Goal: Task Accomplishment & Management: Manage account settings

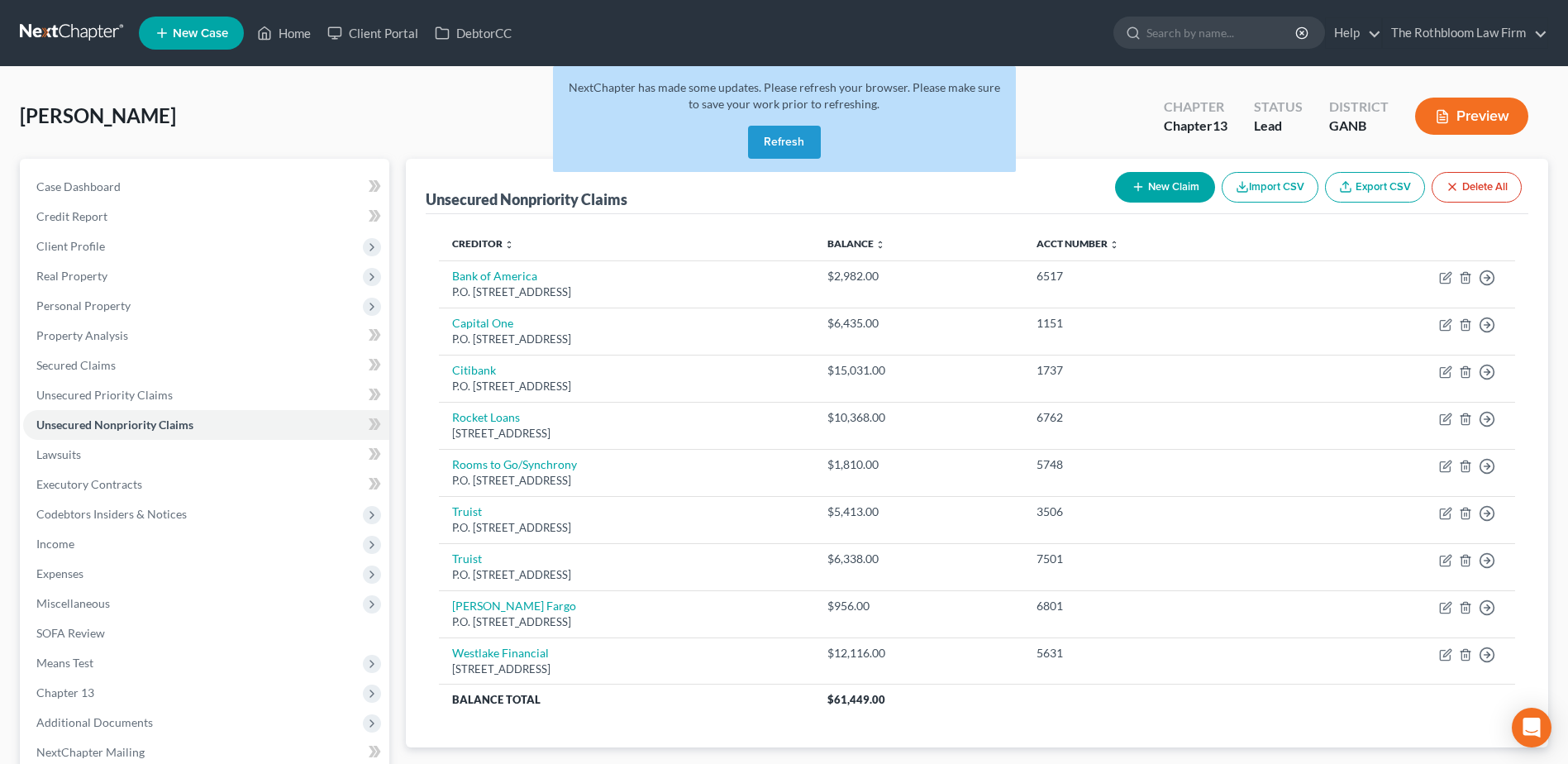
click at [776, 137] on button "Refresh" at bounding box center [784, 142] width 72 height 33
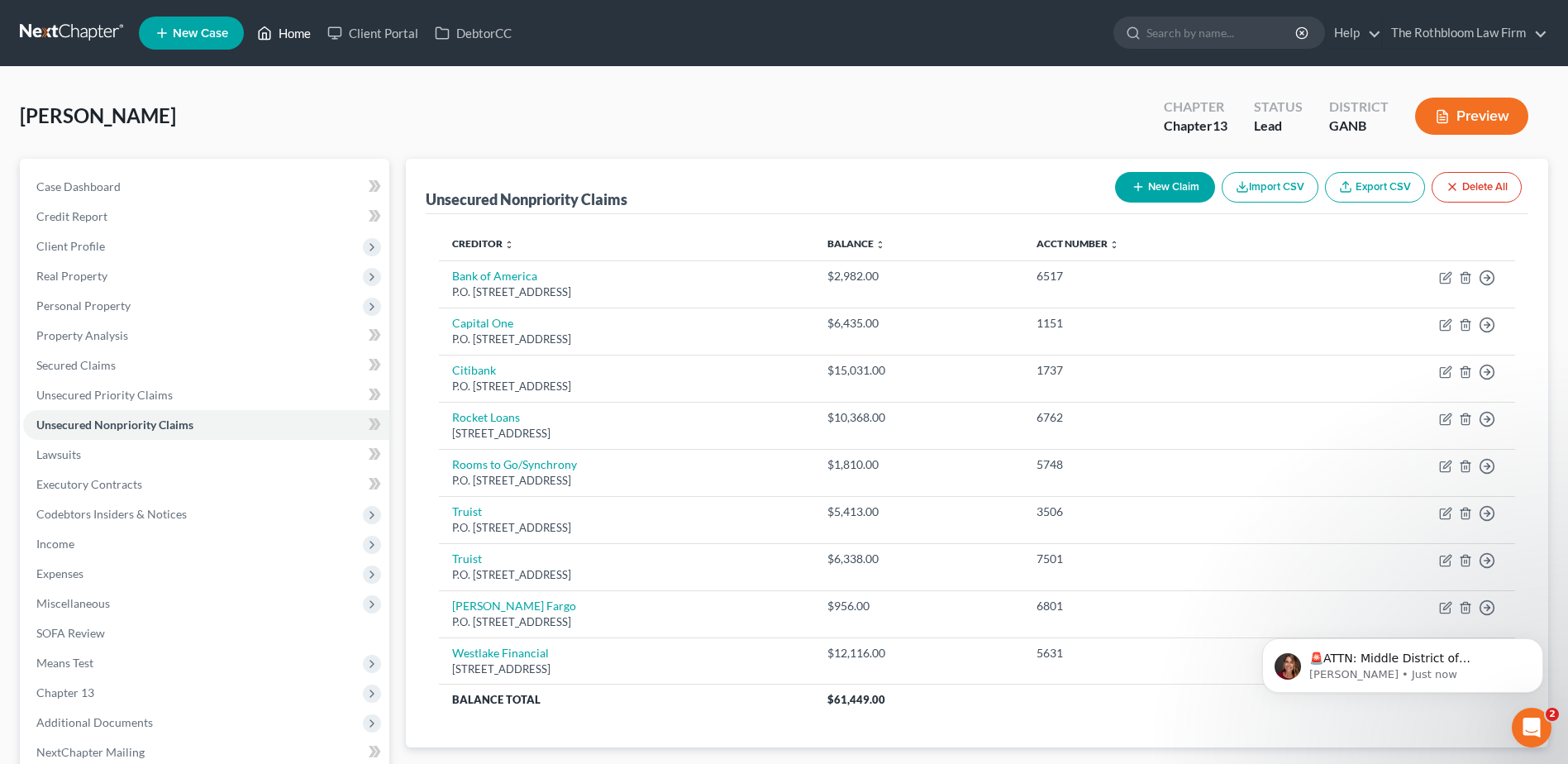
click at [295, 26] on link "Home" at bounding box center [284, 33] width 71 height 30
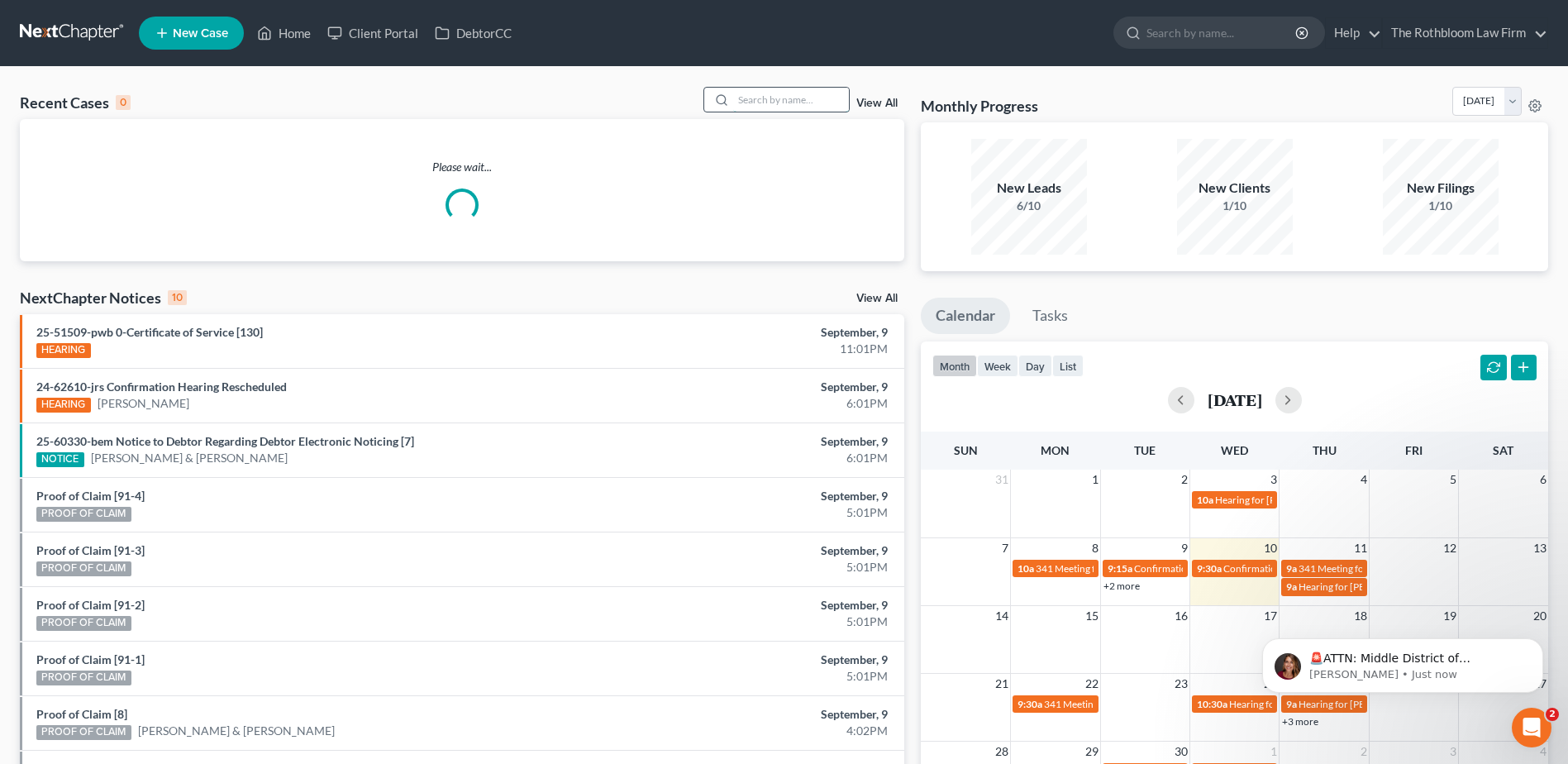
click at [763, 95] on input "search" at bounding box center [791, 99] width 116 height 24
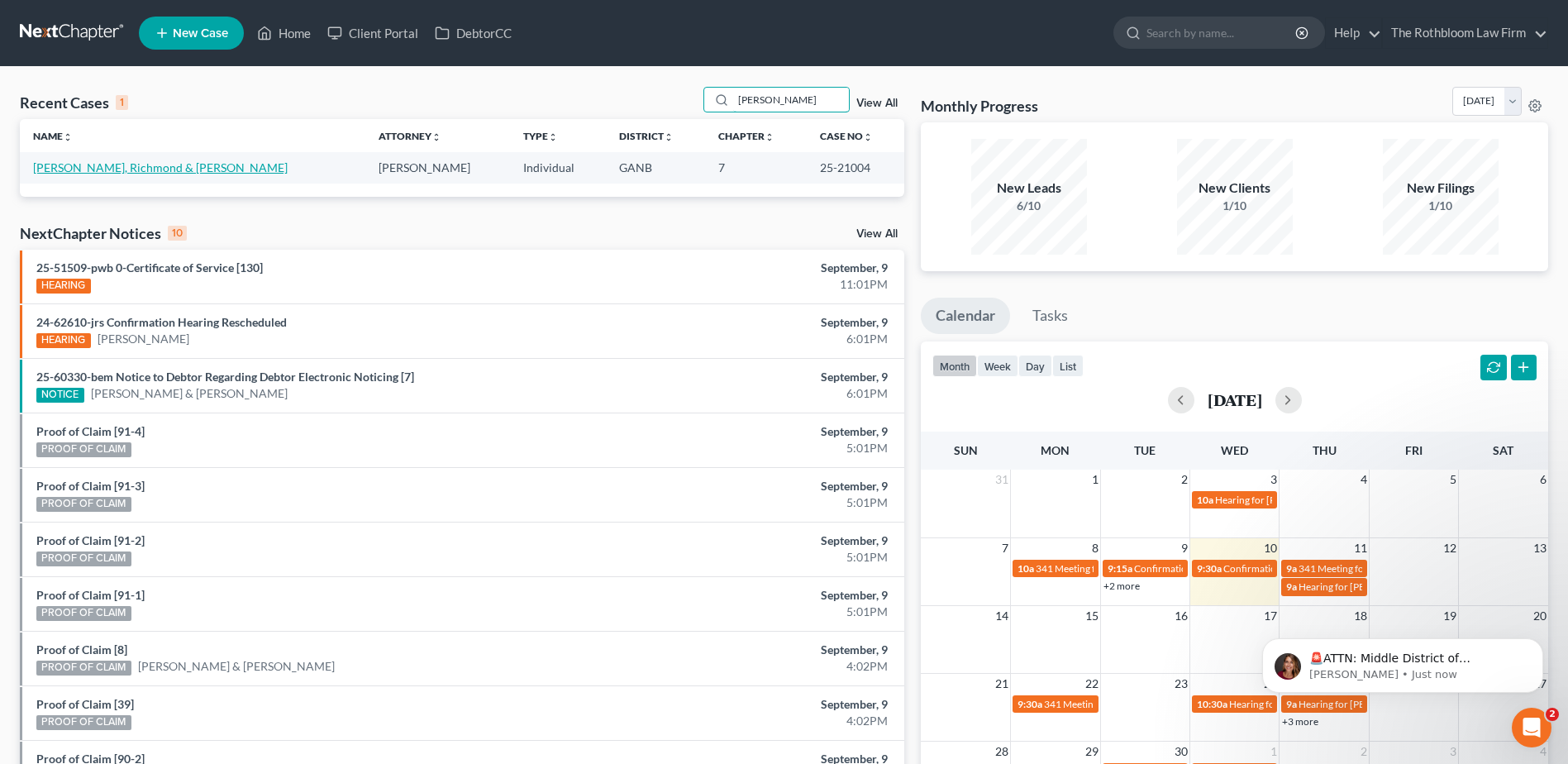
type input "[PERSON_NAME]"
click at [135, 172] on link "[PERSON_NAME], Richmond & [PERSON_NAME]" at bounding box center [160, 167] width 255 height 14
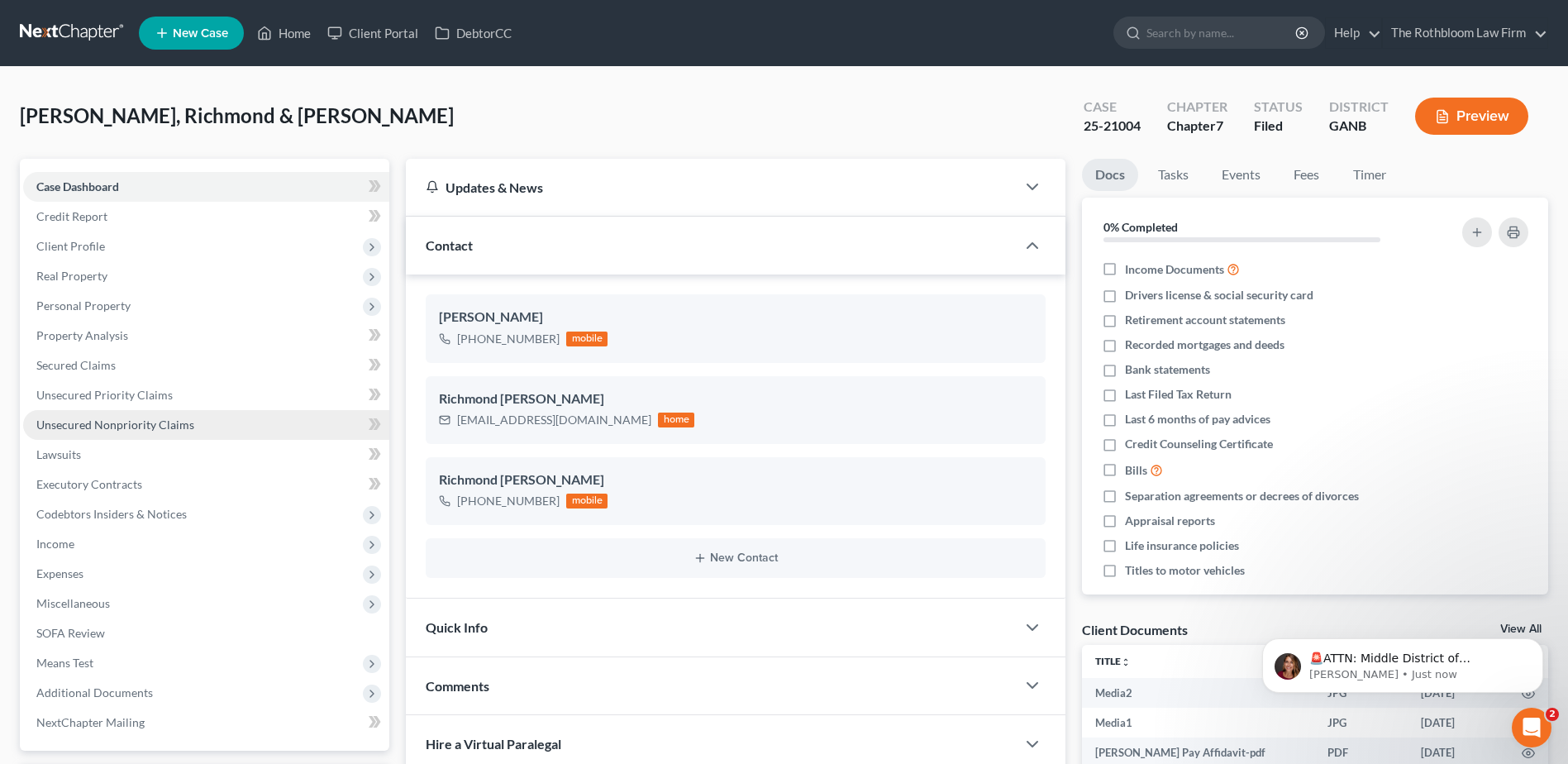
scroll to position [456, 0]
click at [106, 434] on link "Unsecured Nonpriority Claims" at bounding box center [206, 424] width 366 height 30
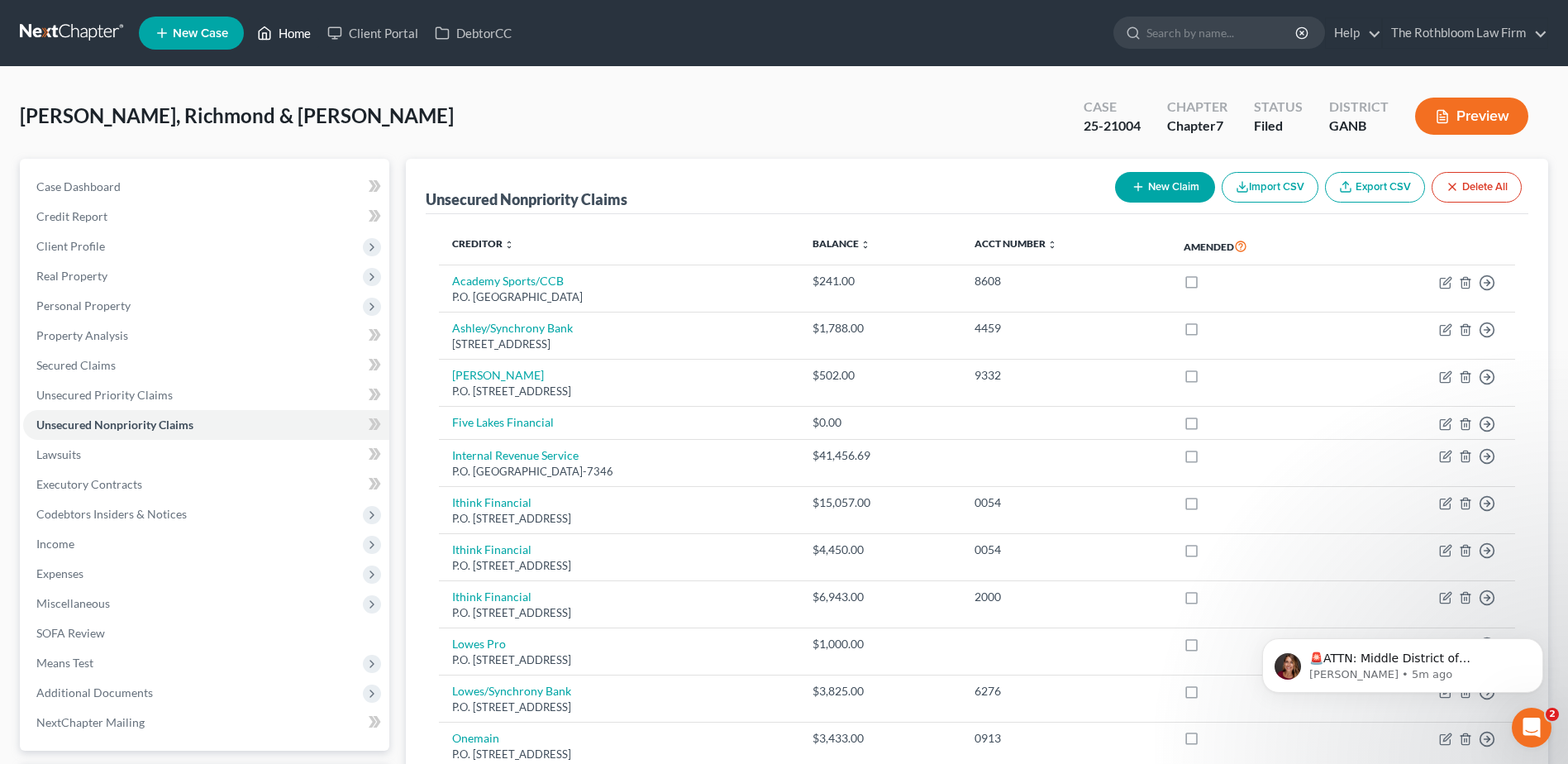
click at [286, 33] on link "Home" at bounding box center [284, 33] width 71 height 30
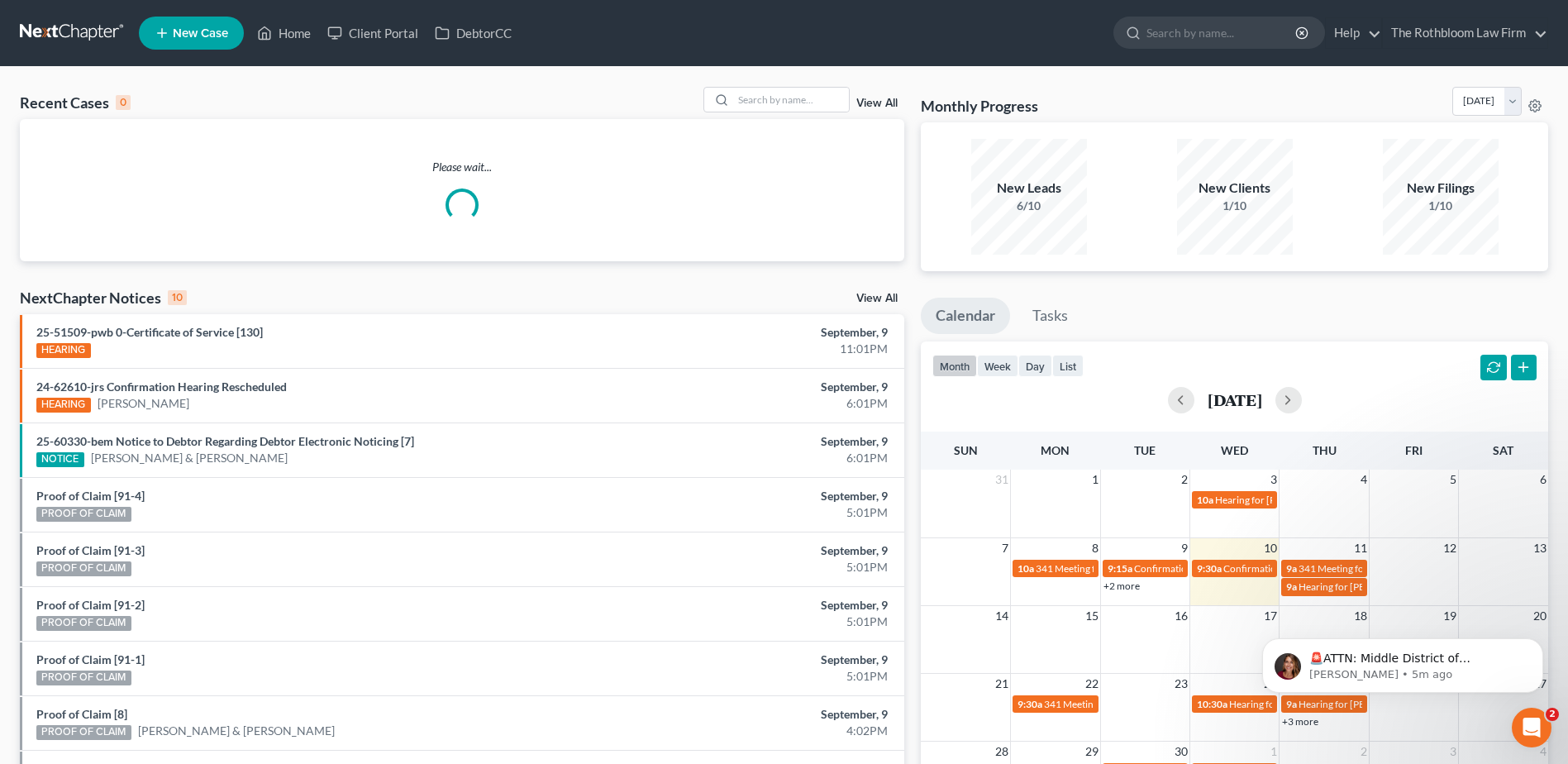
click at [777, 113] on div "Recent Cases 0 View All" at bounding box center [463, 102] width 885 height 32
click at [767, 104] on input "search" at bounding box center [791, 99] width 116 height 24
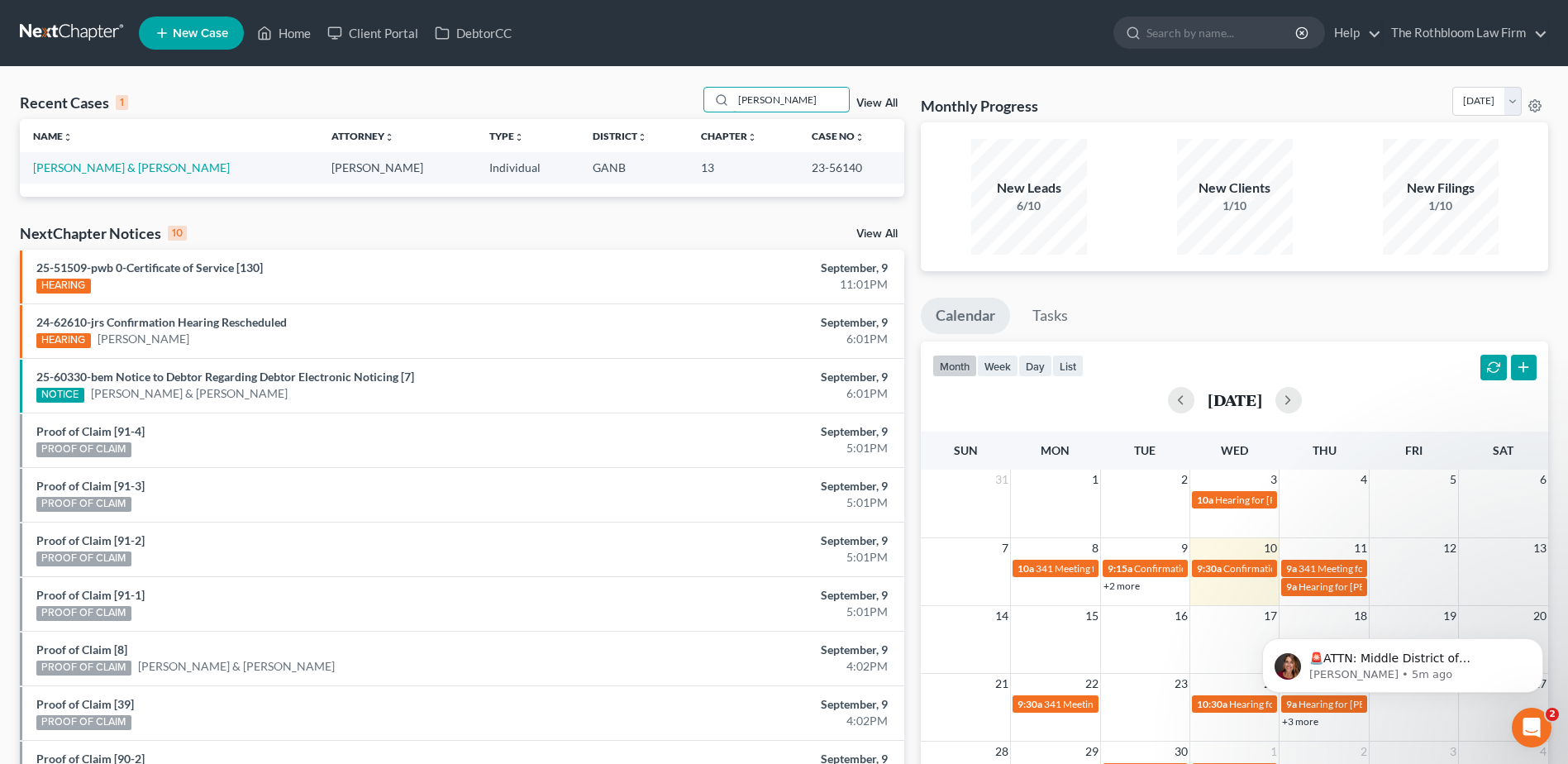
type input "[PERSON_NAME]"
click at [75, 176] on td "[PERSON_NAME] & [PERSON_NAME]" at bounding box center [169, 167] width 299 height 31
click at [75, 169] on link "[PERSON_NAME] & [PERSON_NAME]" at bounding box center [131, 167] width 197 height 14
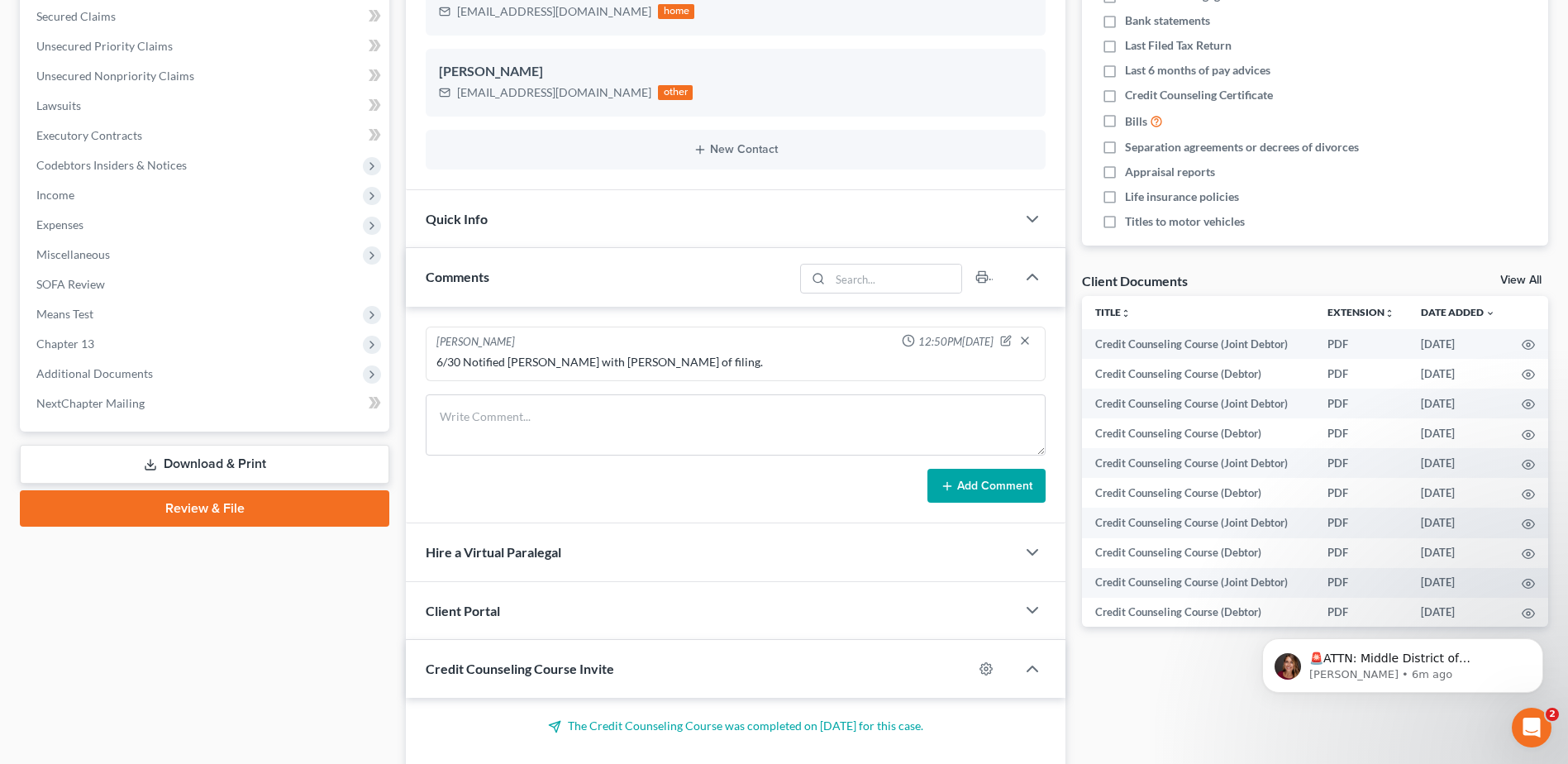
scroll to position [413, 0]
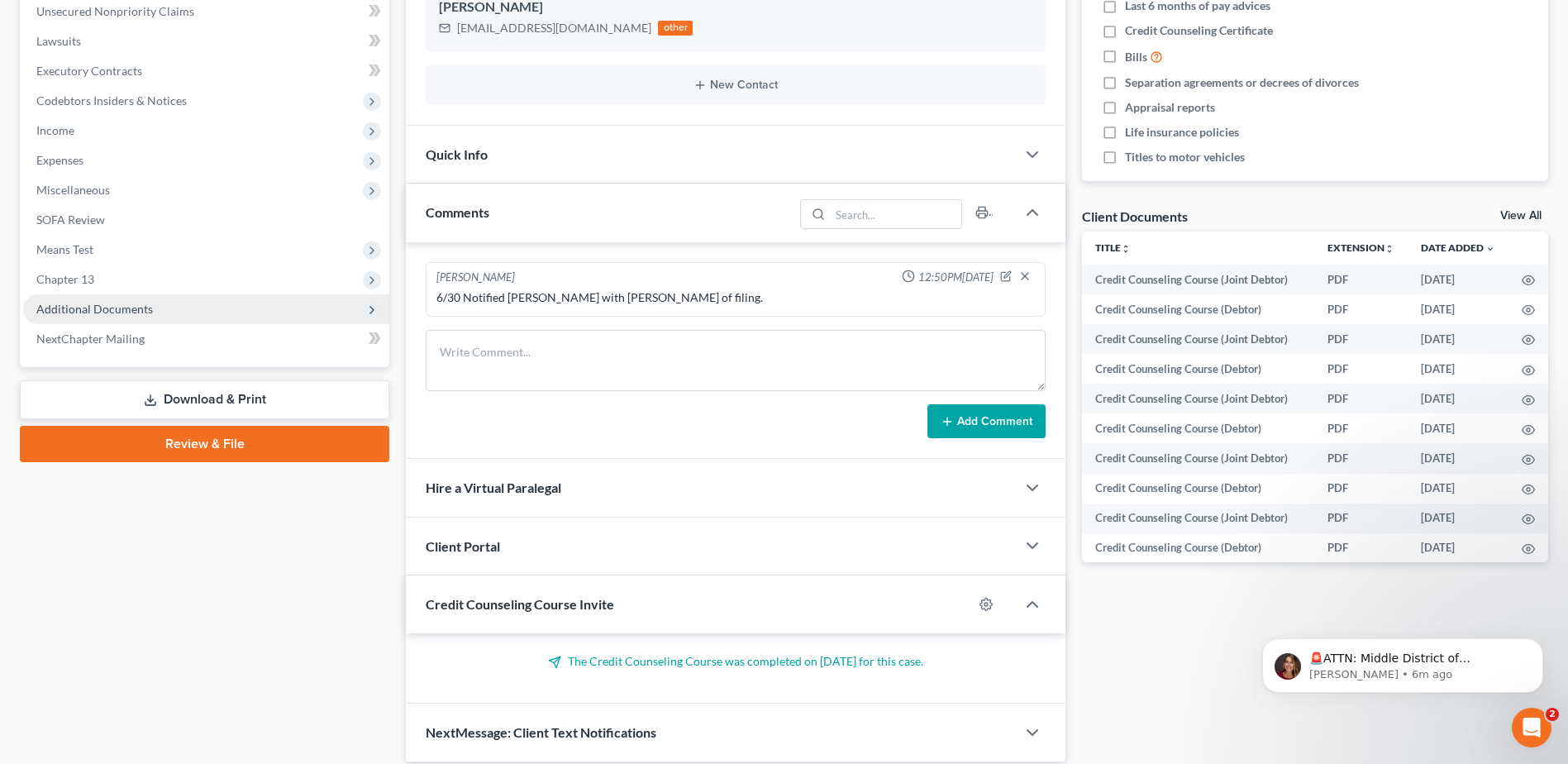
click at [99, 308] on span "Additional Documents" at bounding box center [95, 308] width 117 height 14
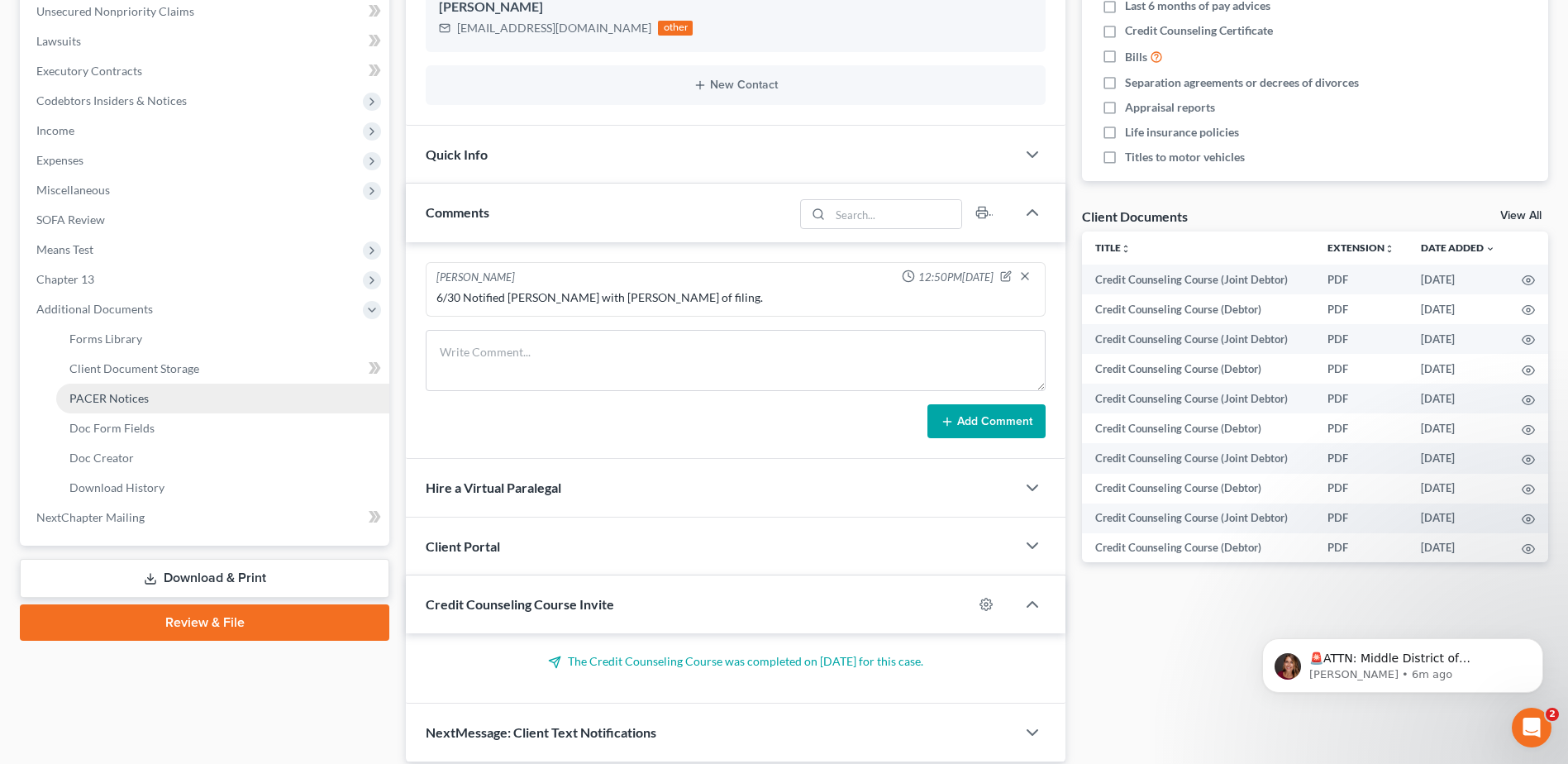
click at [128, 398] on span "PACER Notices" at bounding box center [109, 398] width 79 height 14
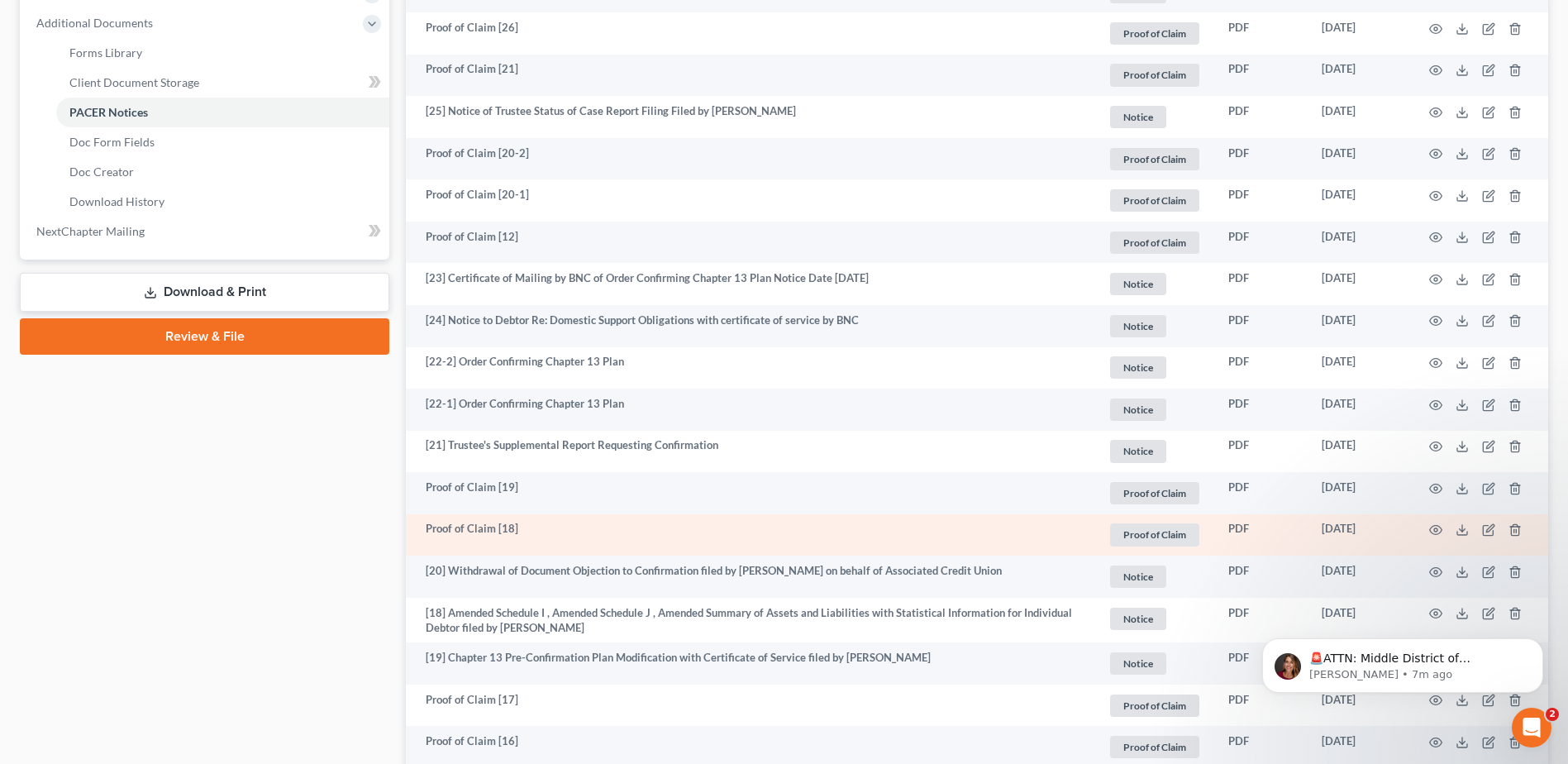
scroll to position [499, 0]
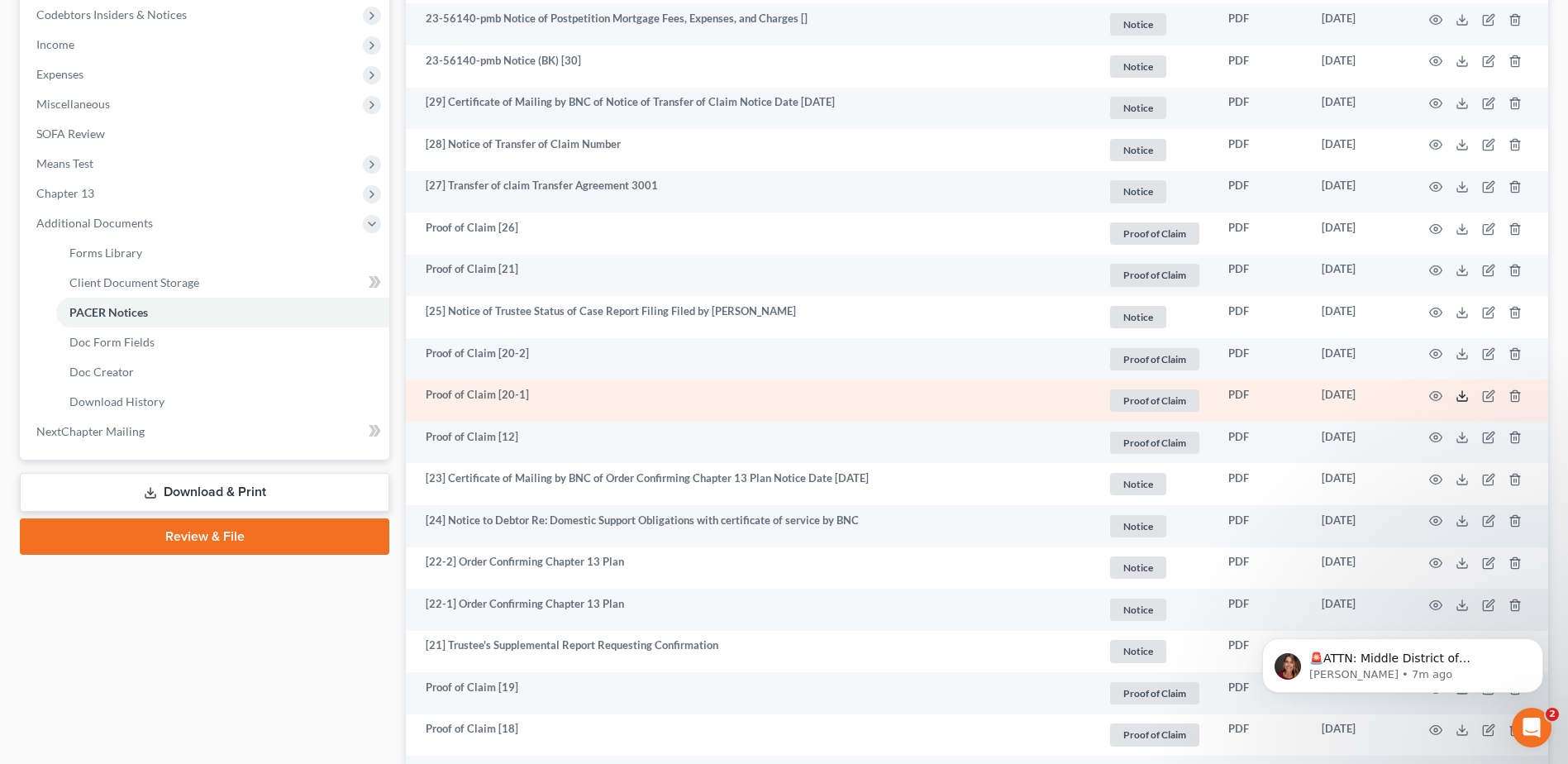
click at [1462, 394] on icon at bounding box center [1463, 396] width 14 height 14
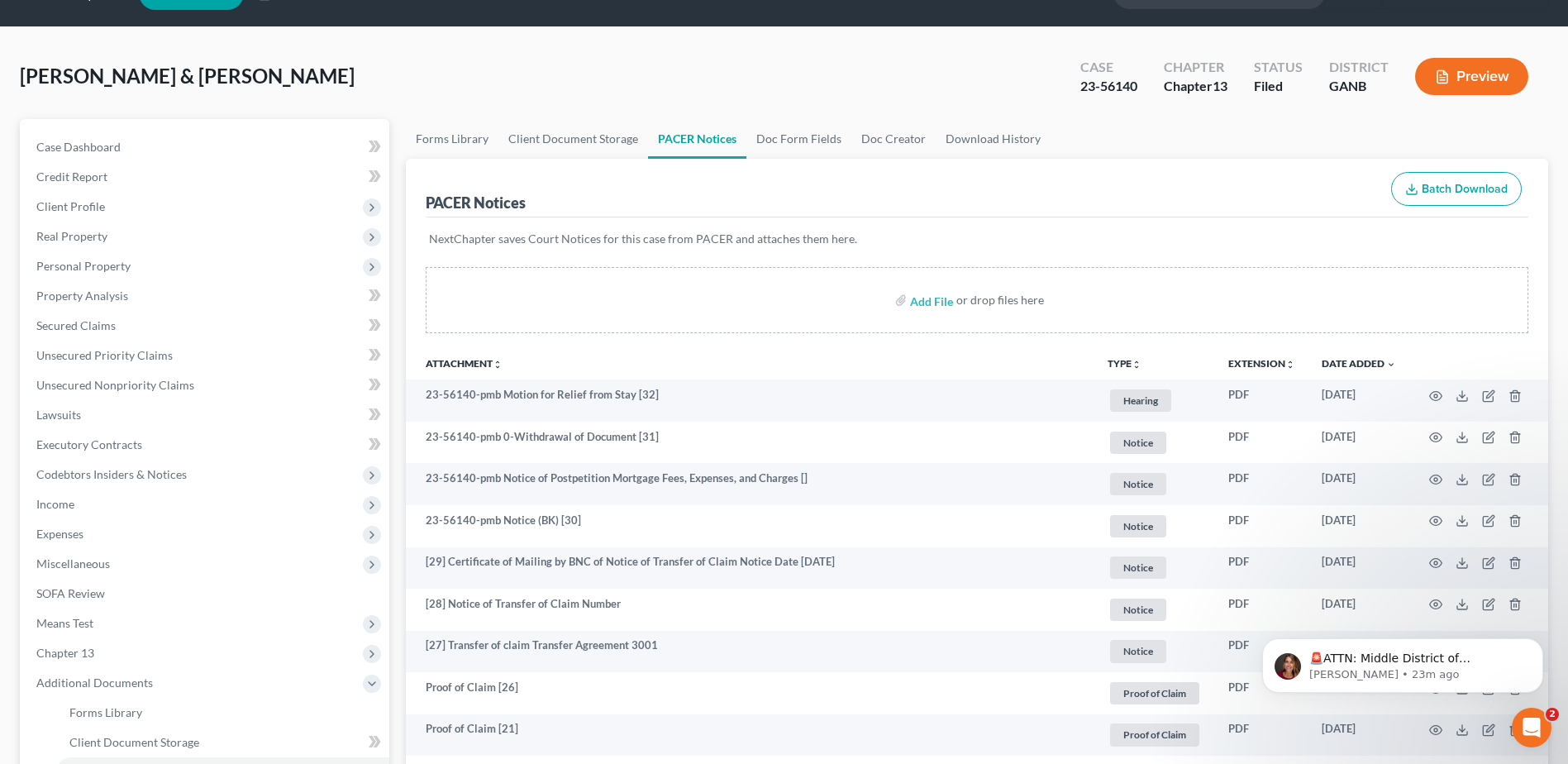
scroll to position [0, 0]
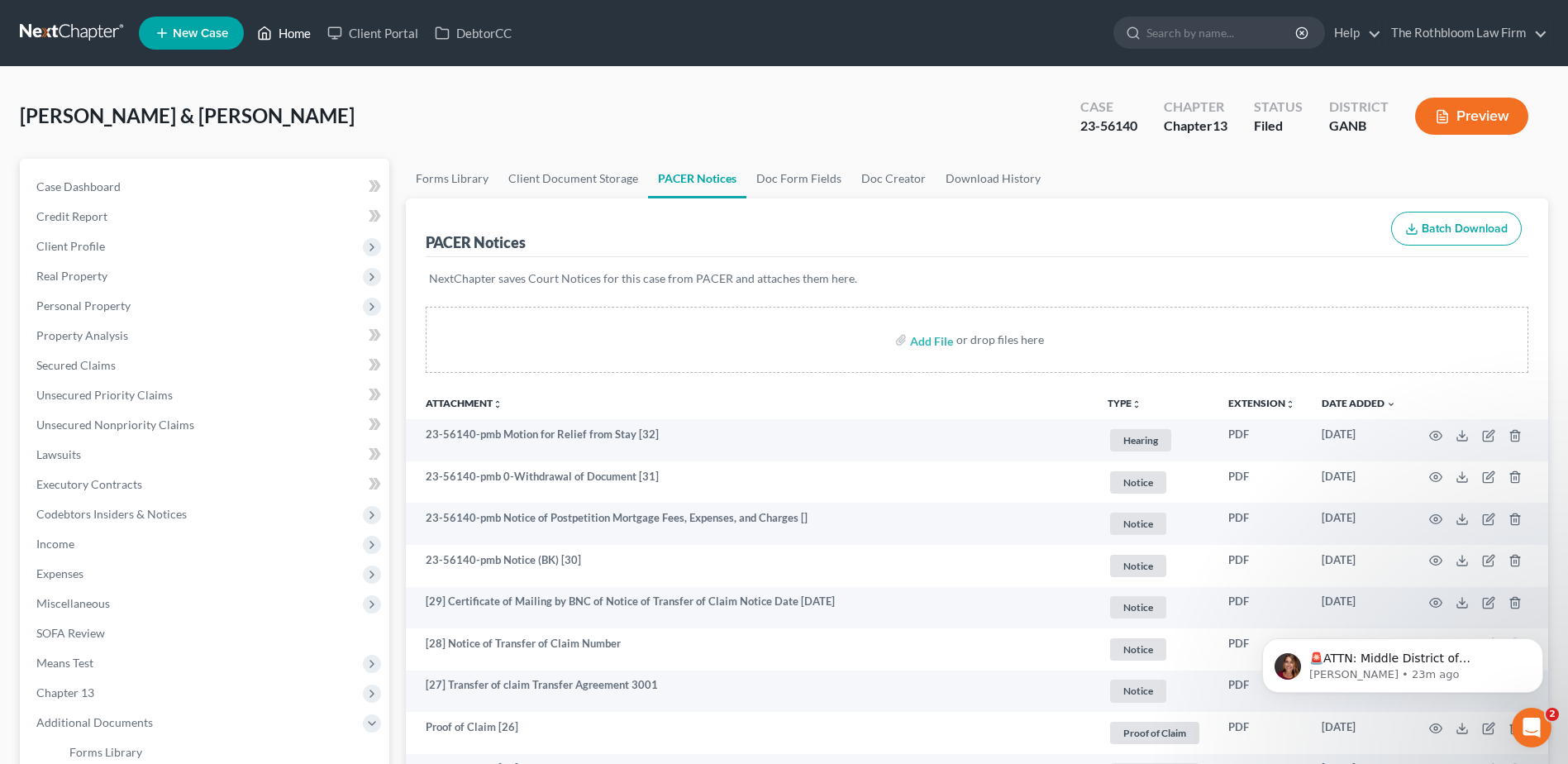
click at [303, 39] on link "Home" at bounding box center [284, 33] width 71 height 30
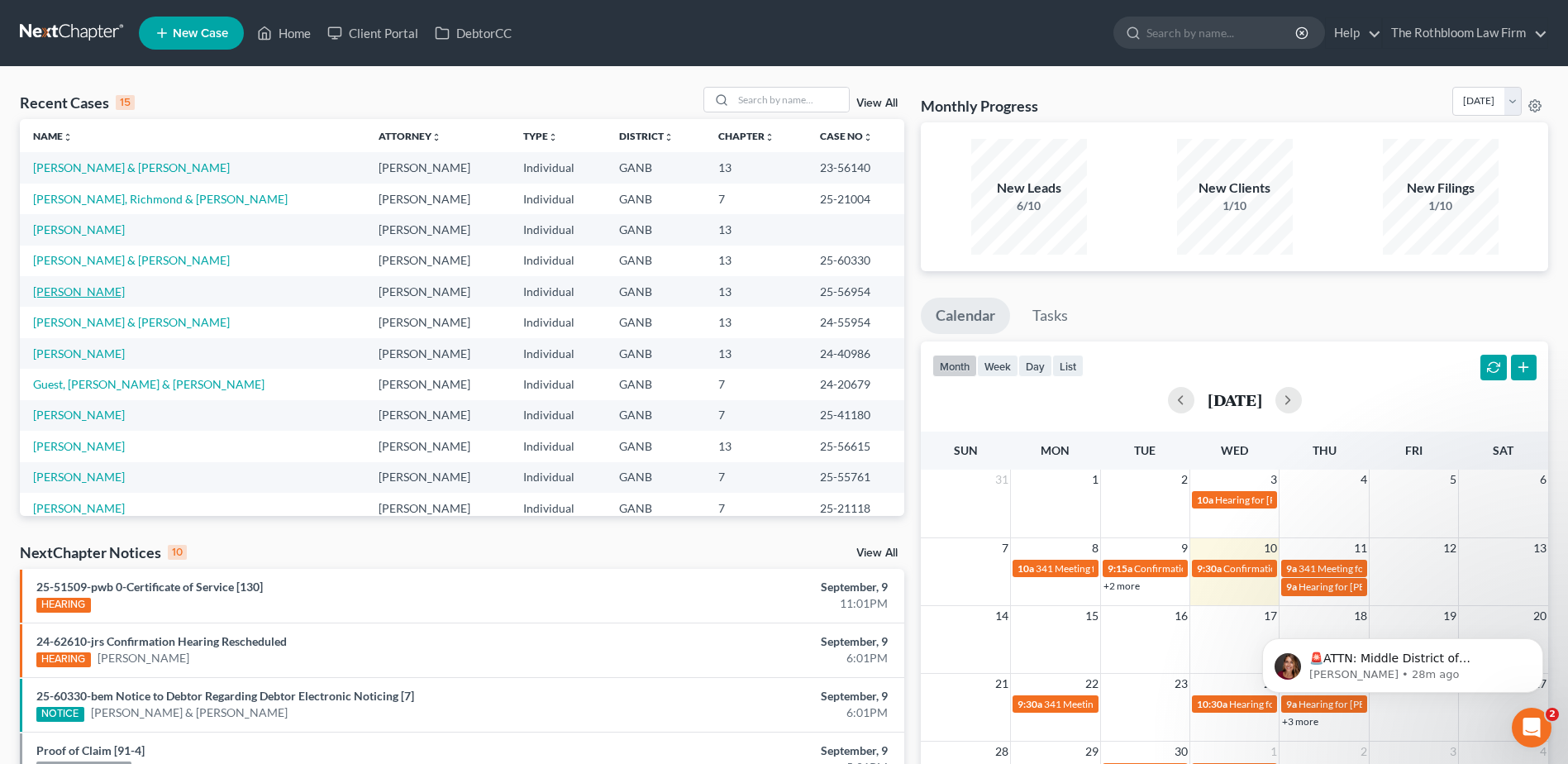
click at [55, 290] on link "[PERSON_NAME]" at bounding box center [78, 291] width 92 height 14
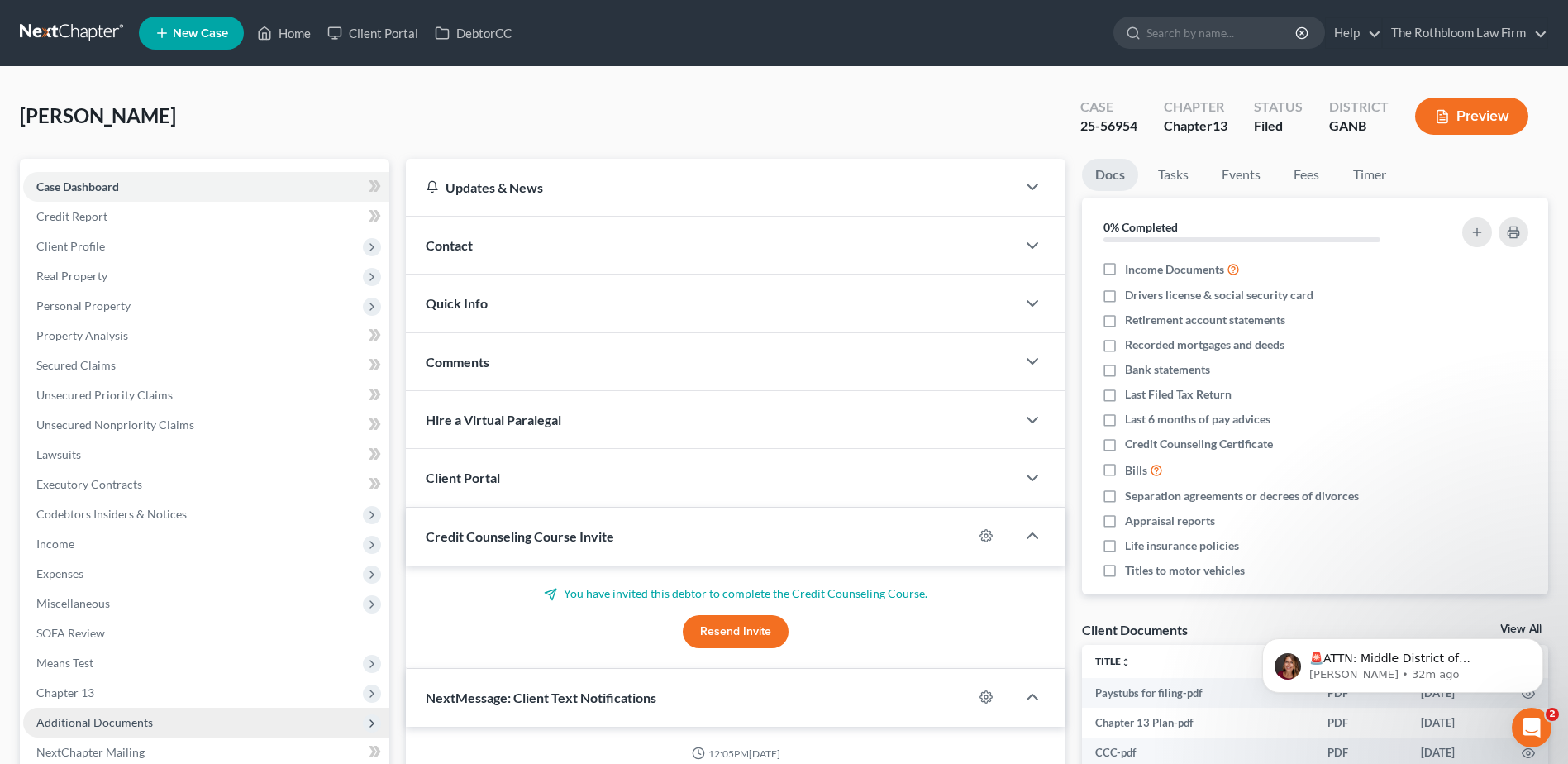
scroll to position [300, 0]
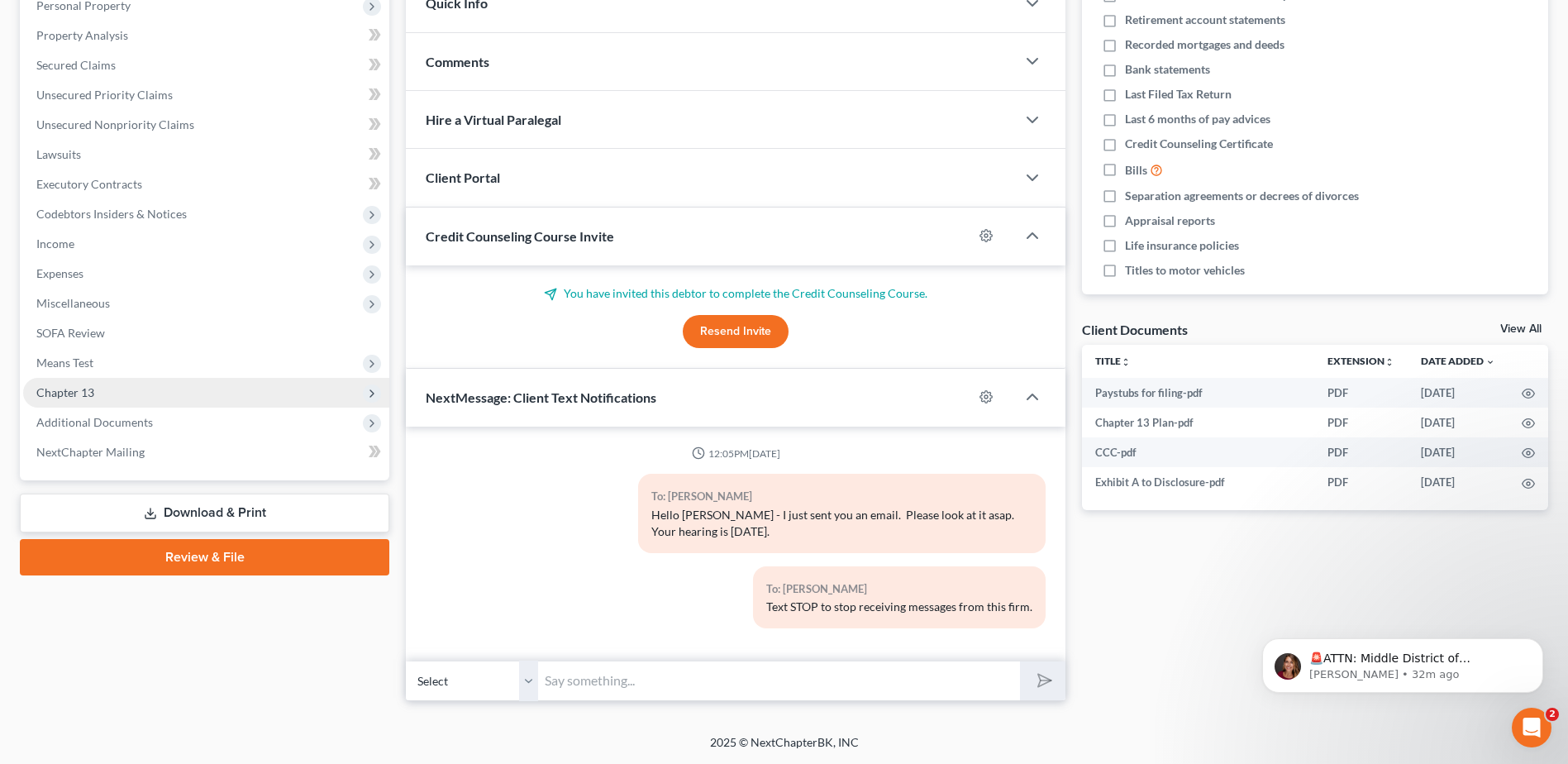
click at [71, 404] on span "Chapter 13" at bounding box center [206, 392] width 366 height 30
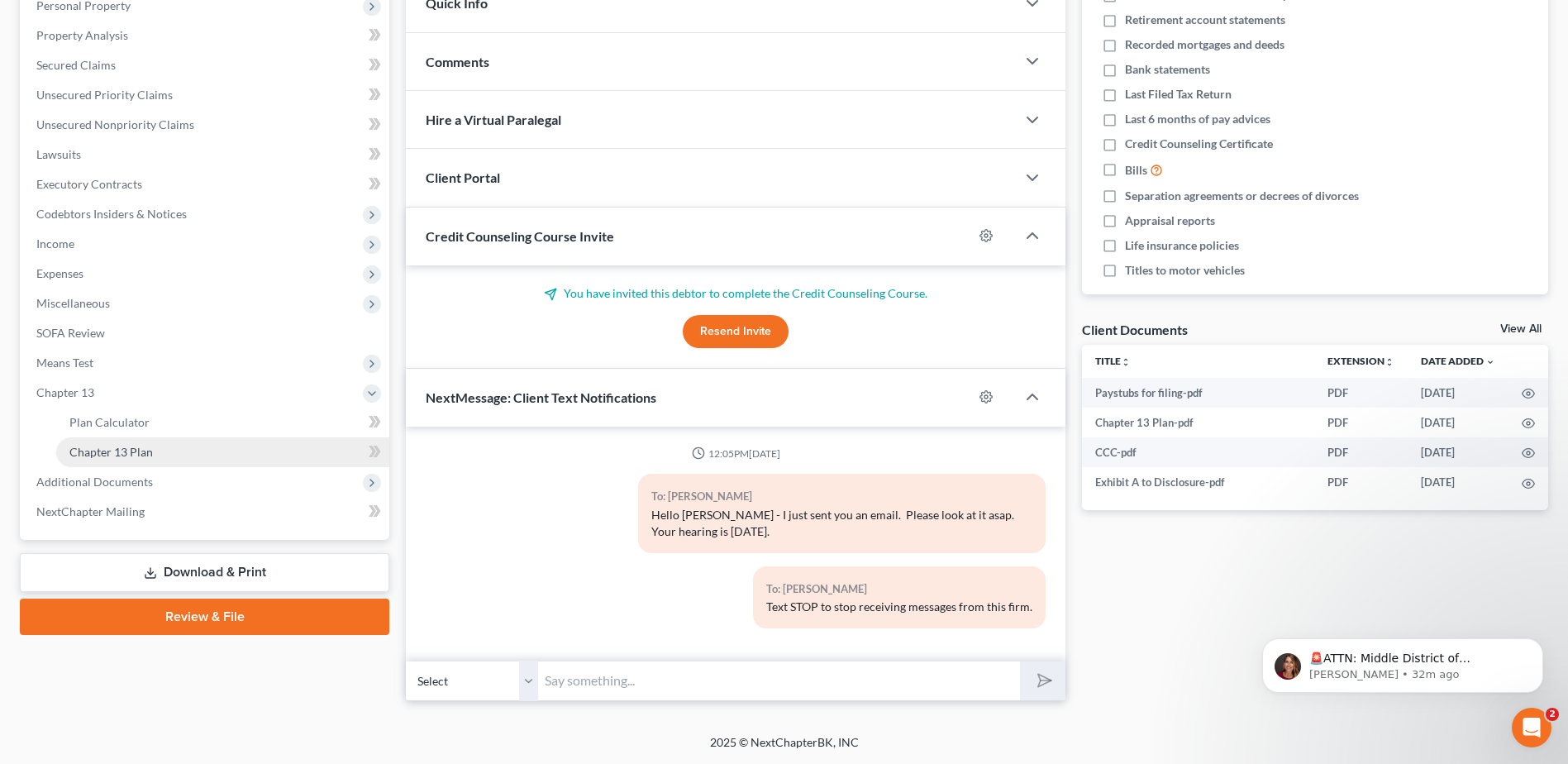
click at [81, 445] on span "Chapter 13 Plan" at bounding box center [111, 451] width 83 height 14
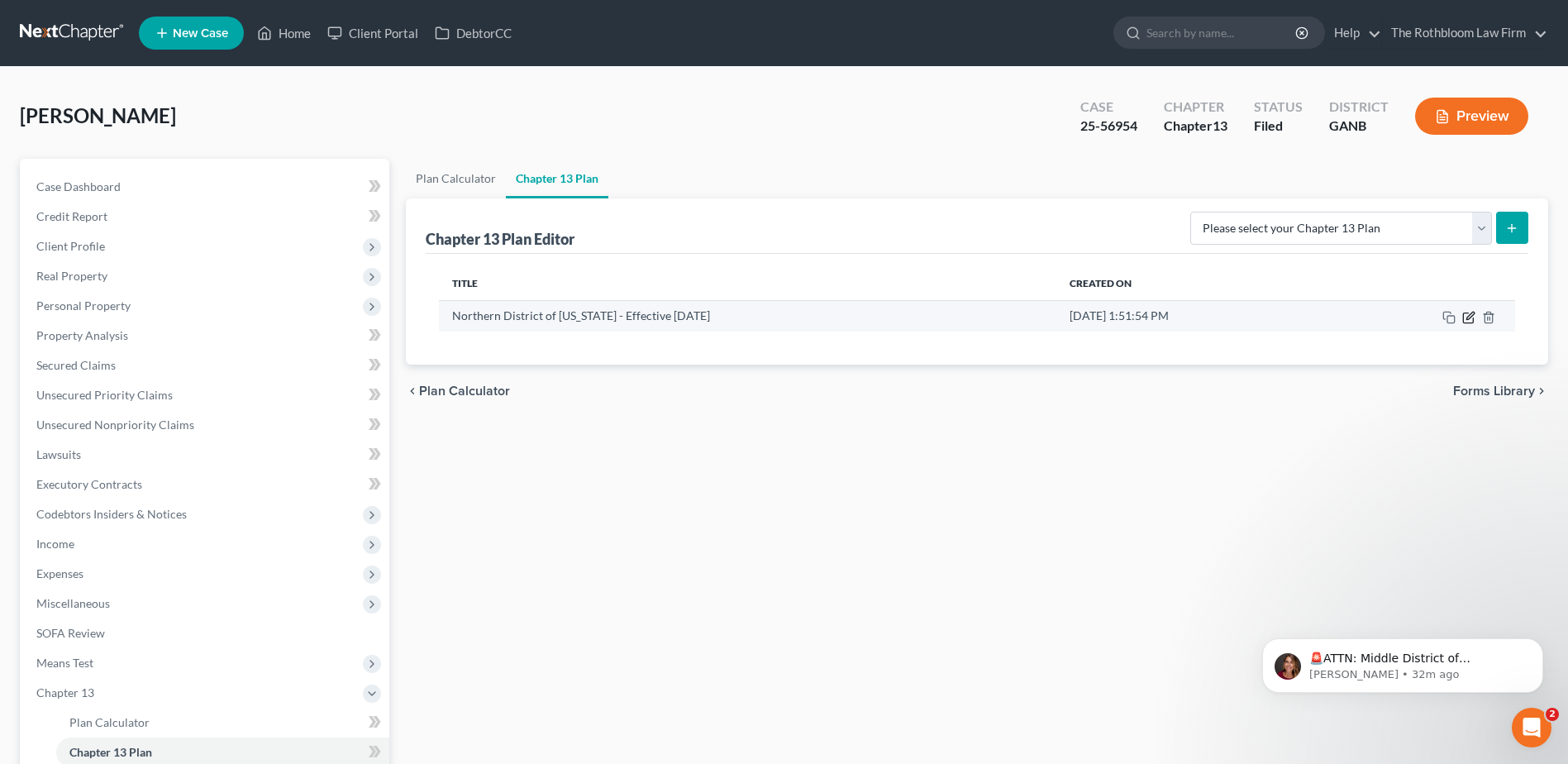
click at [1465, 321] on icon "button" at bounding box center [1469, 318] width 14 height 14
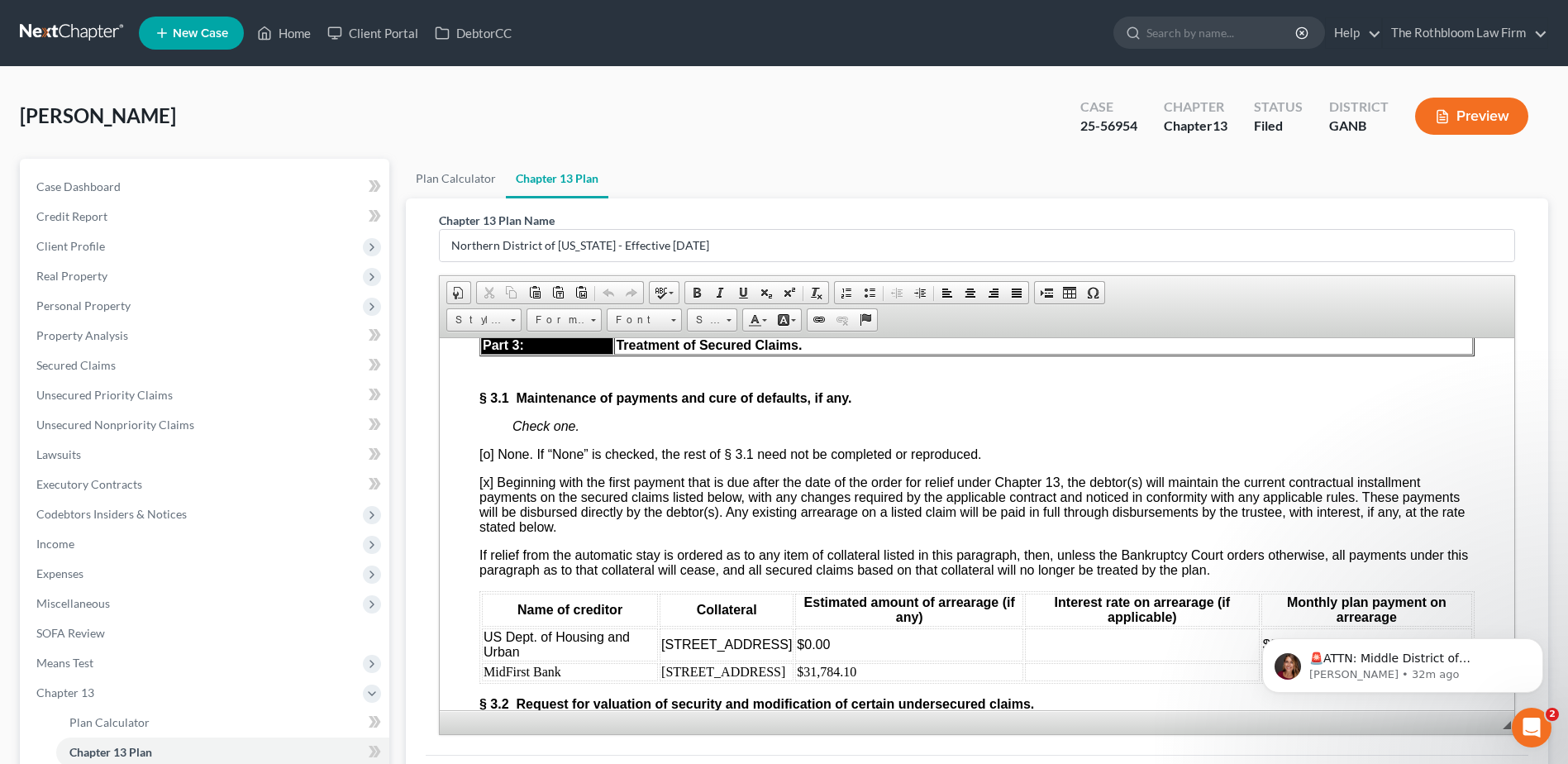
scroll to position [2231, 0]
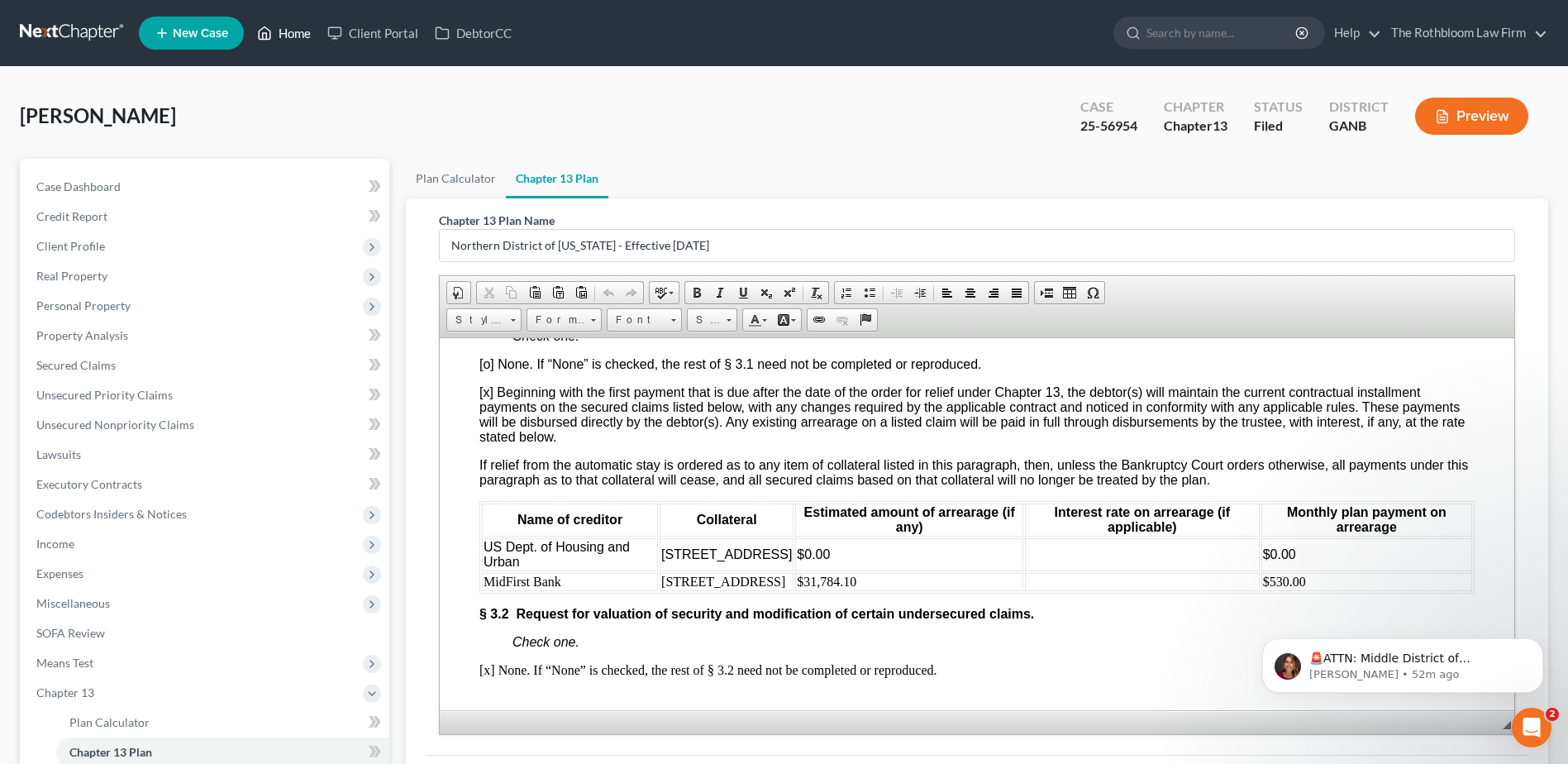
click at [282, 40] on link "Home" at bounding box center [284, 33] width 71 height 30
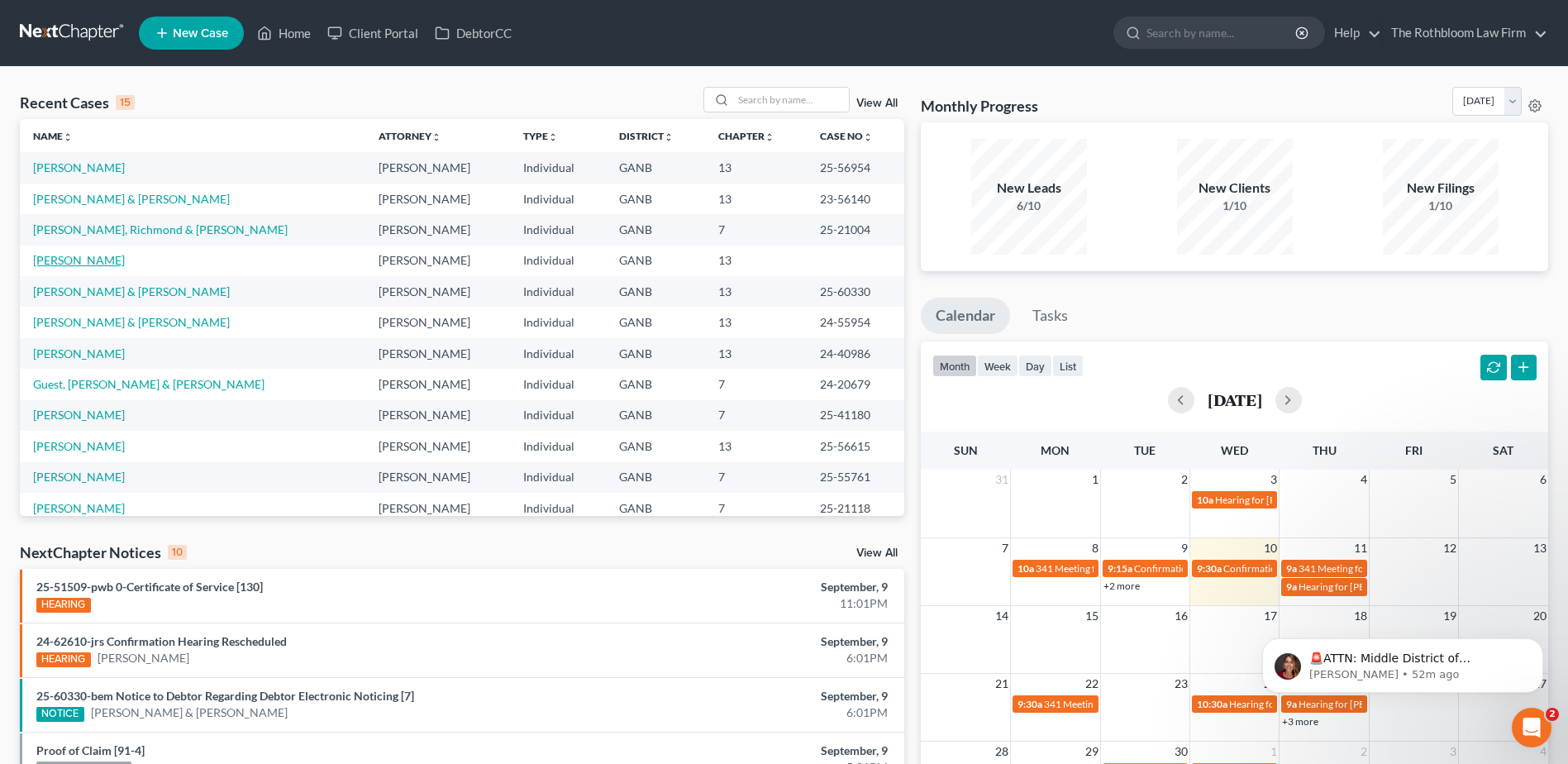
click at [58, 261] on link "[PERSON_NAME]" at bounding box center [78, 260] width 92 height 14
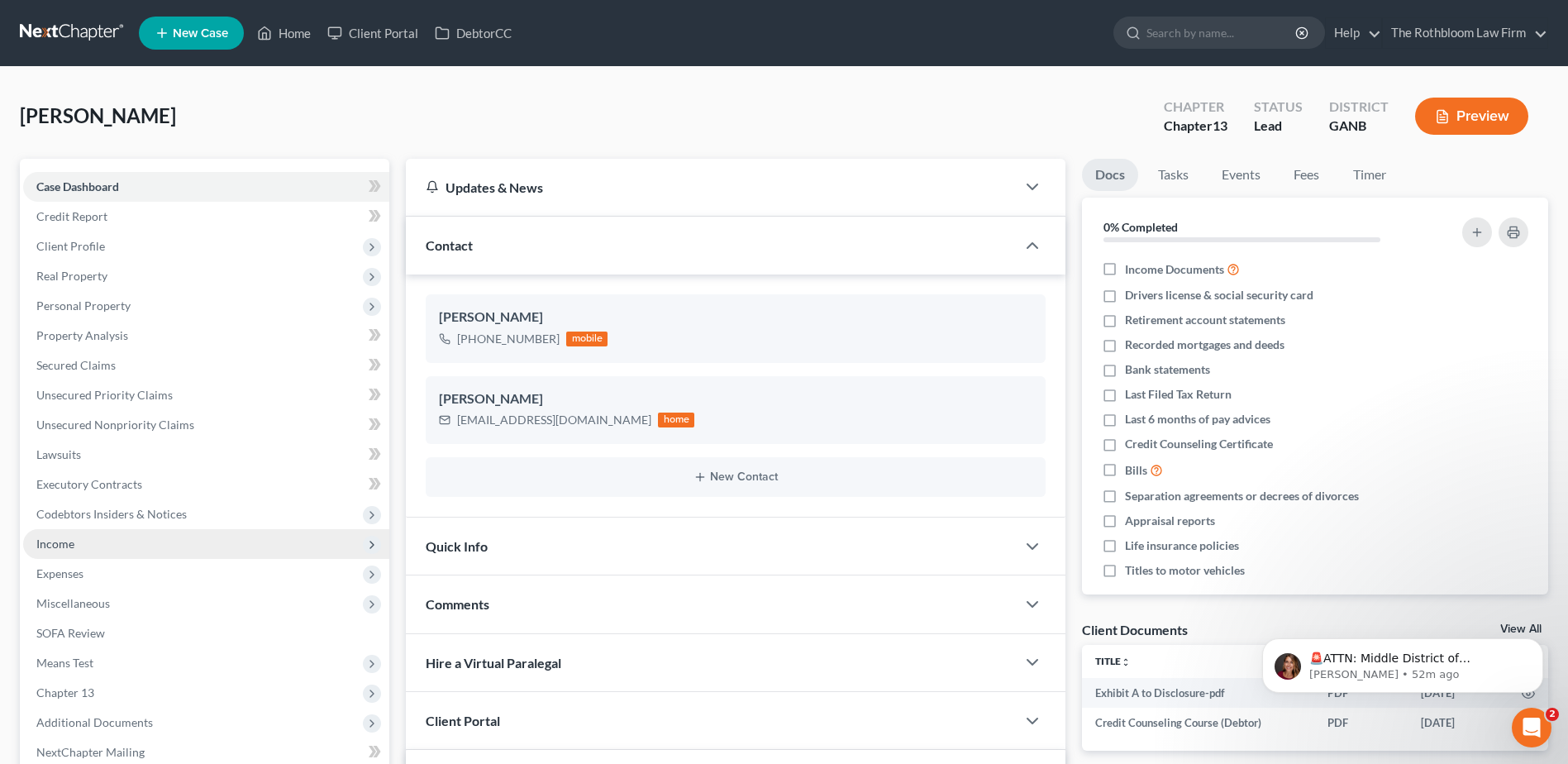
click at [79, 547] on span "Income" at bounding box center [206, 544] width 366 height 30
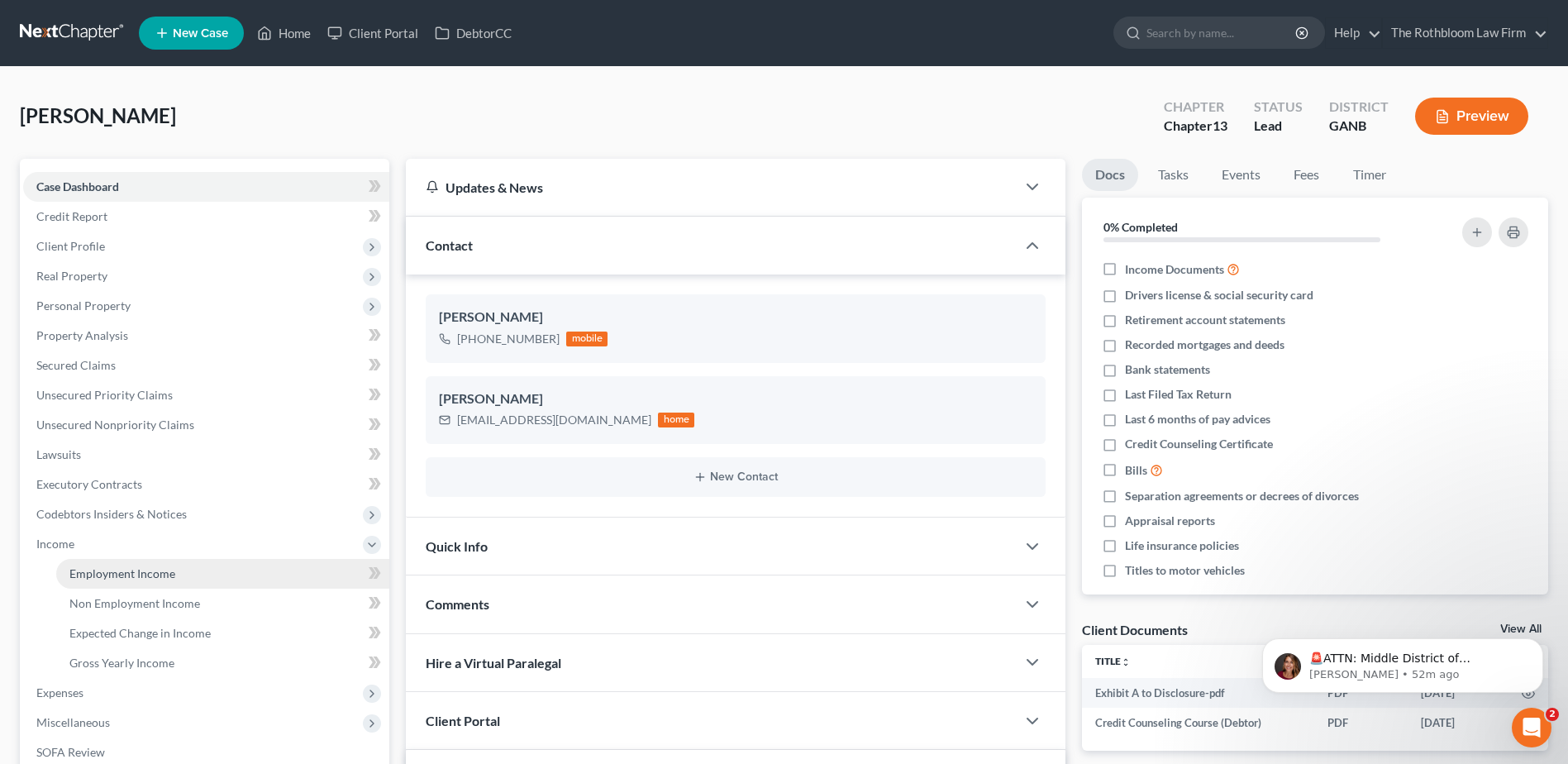
click at [132, 571] on span "Employment Income" at bounding box center [123, 573] width 106 height 14
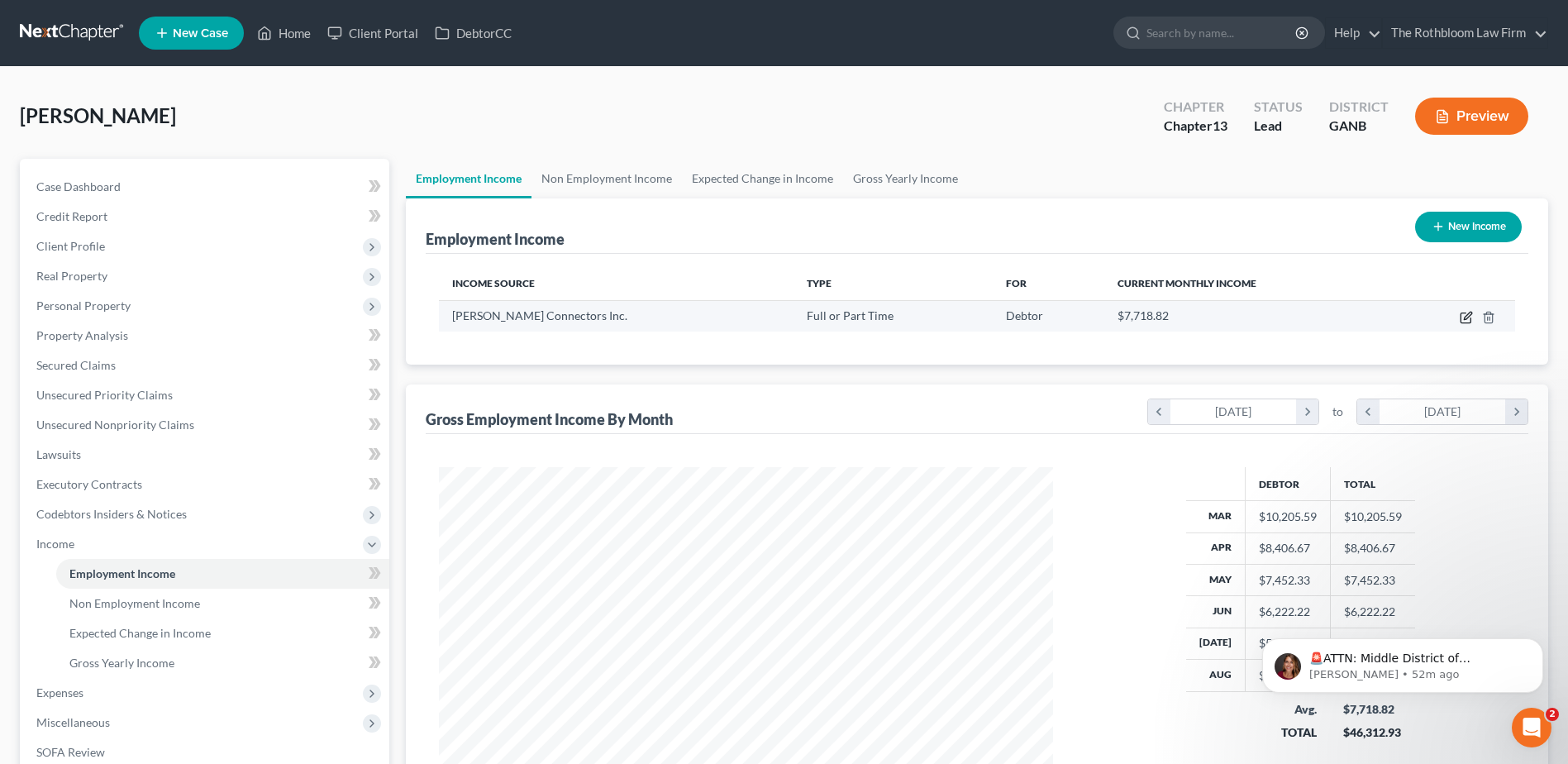
click at [1468, 324] on icon "button" at bounding box center [1466, 318] width 10 height 10
select select "0"
select select "10"
select select "0"
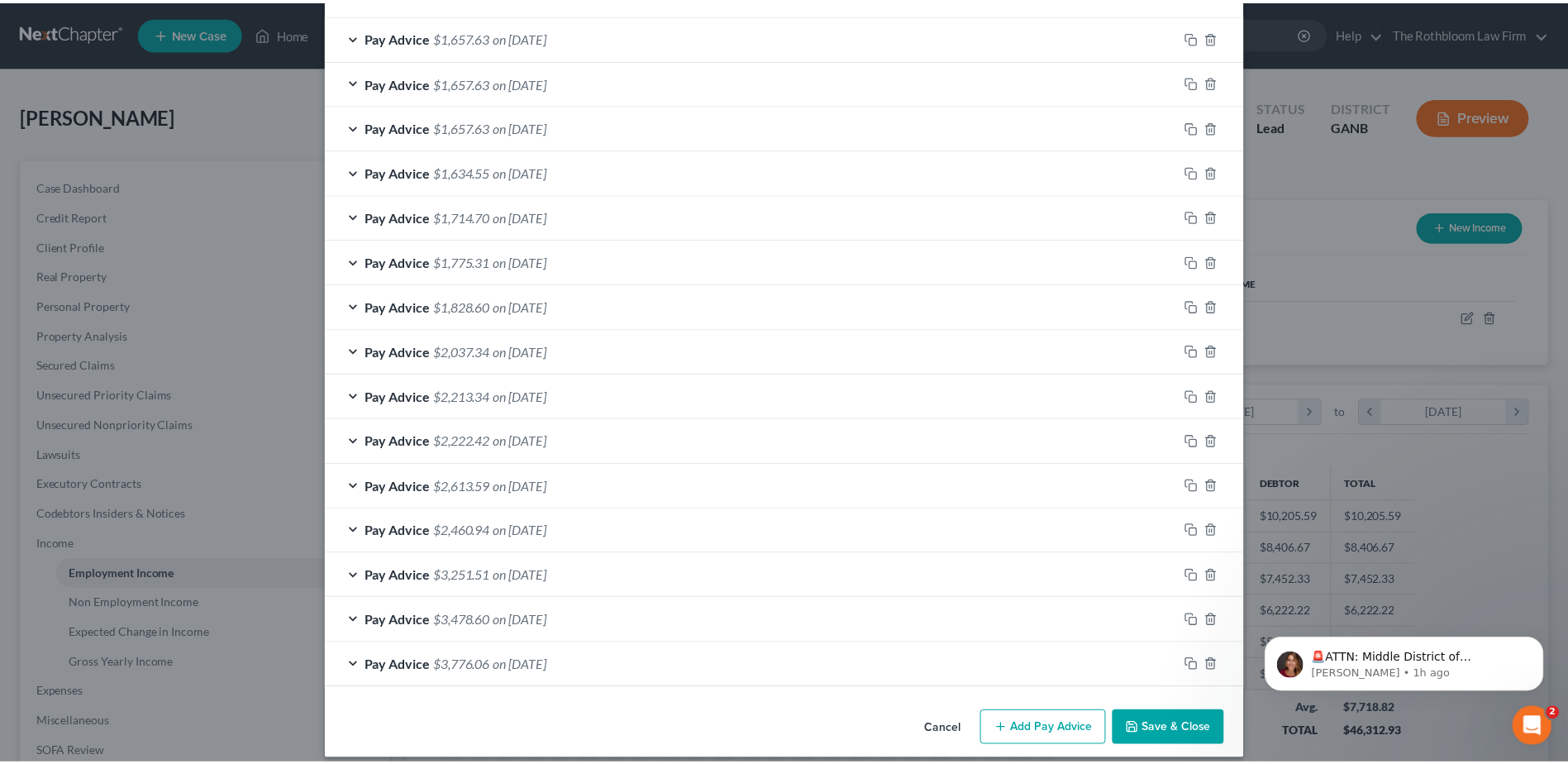
scroll to position [579, 0]
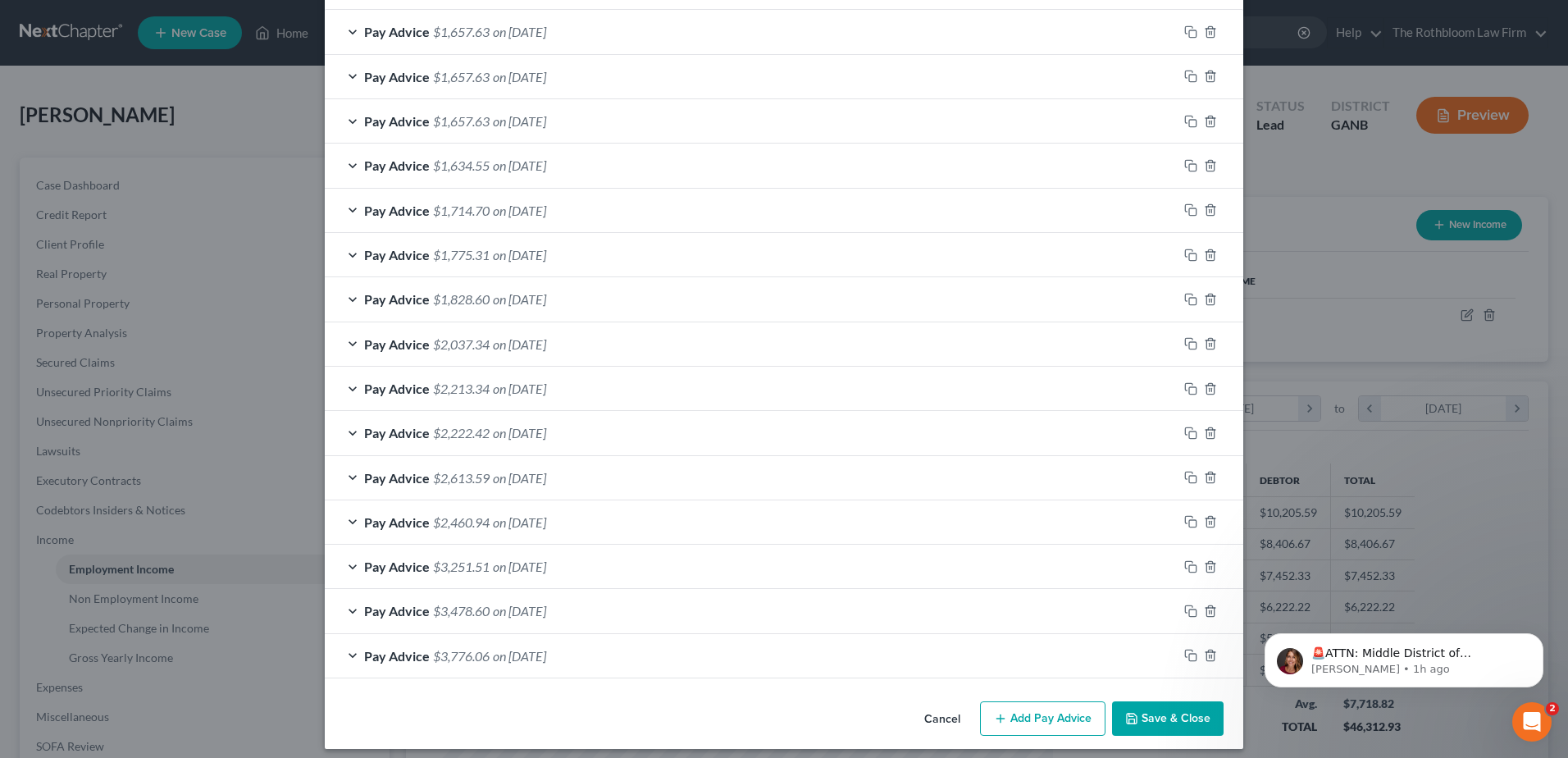
click at [1160, 715] on button "Save & Close" at bounding box center [1167, 719] width 111 height 34
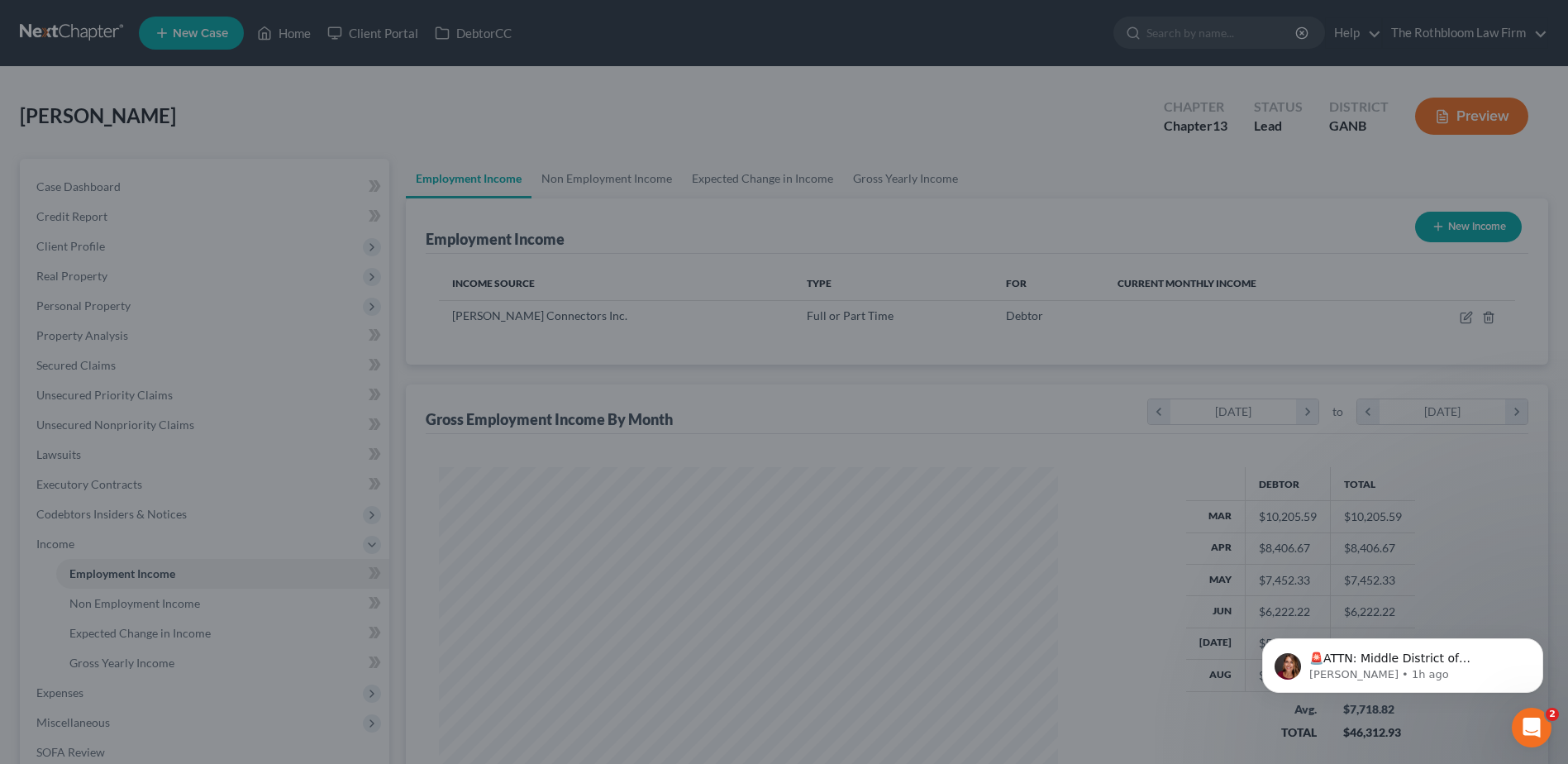
scroll to position [826197, 826067]
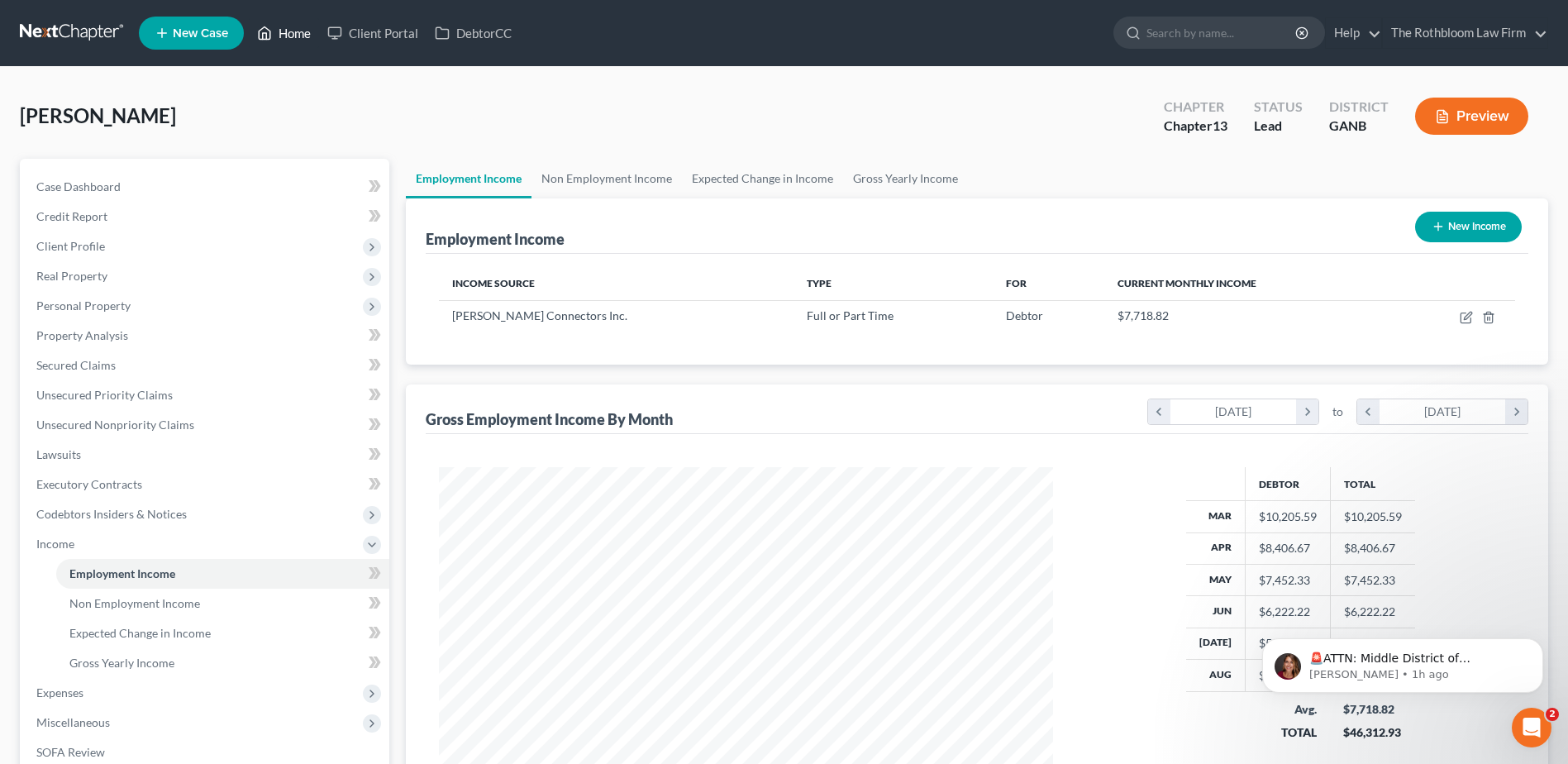
click at [299, 34] on link "Home" at bounding box center [284, 33] width 71 height 30
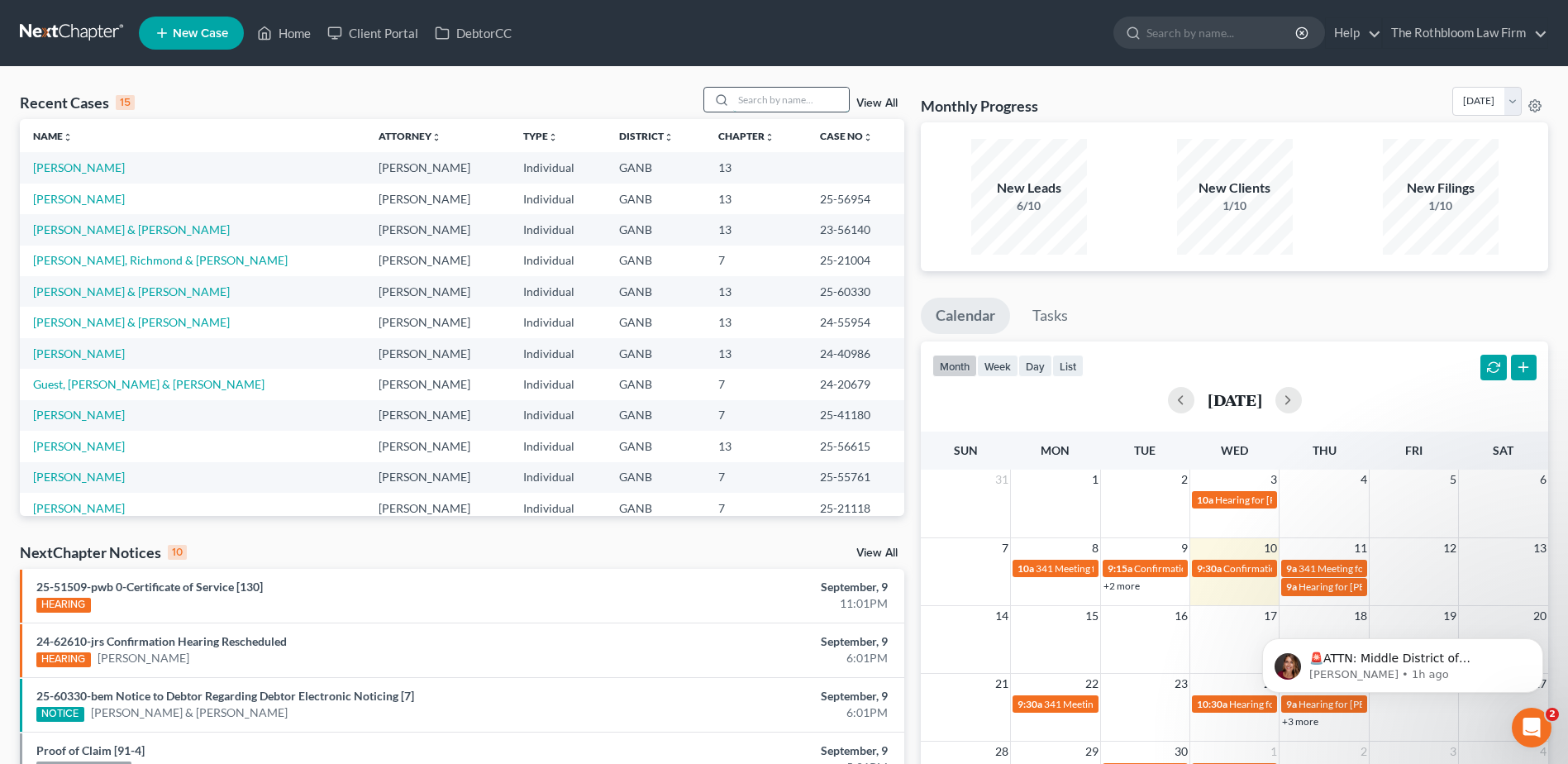
click at [742, 103] on input "search" at bounding box center [791, 99] width 116 height 24
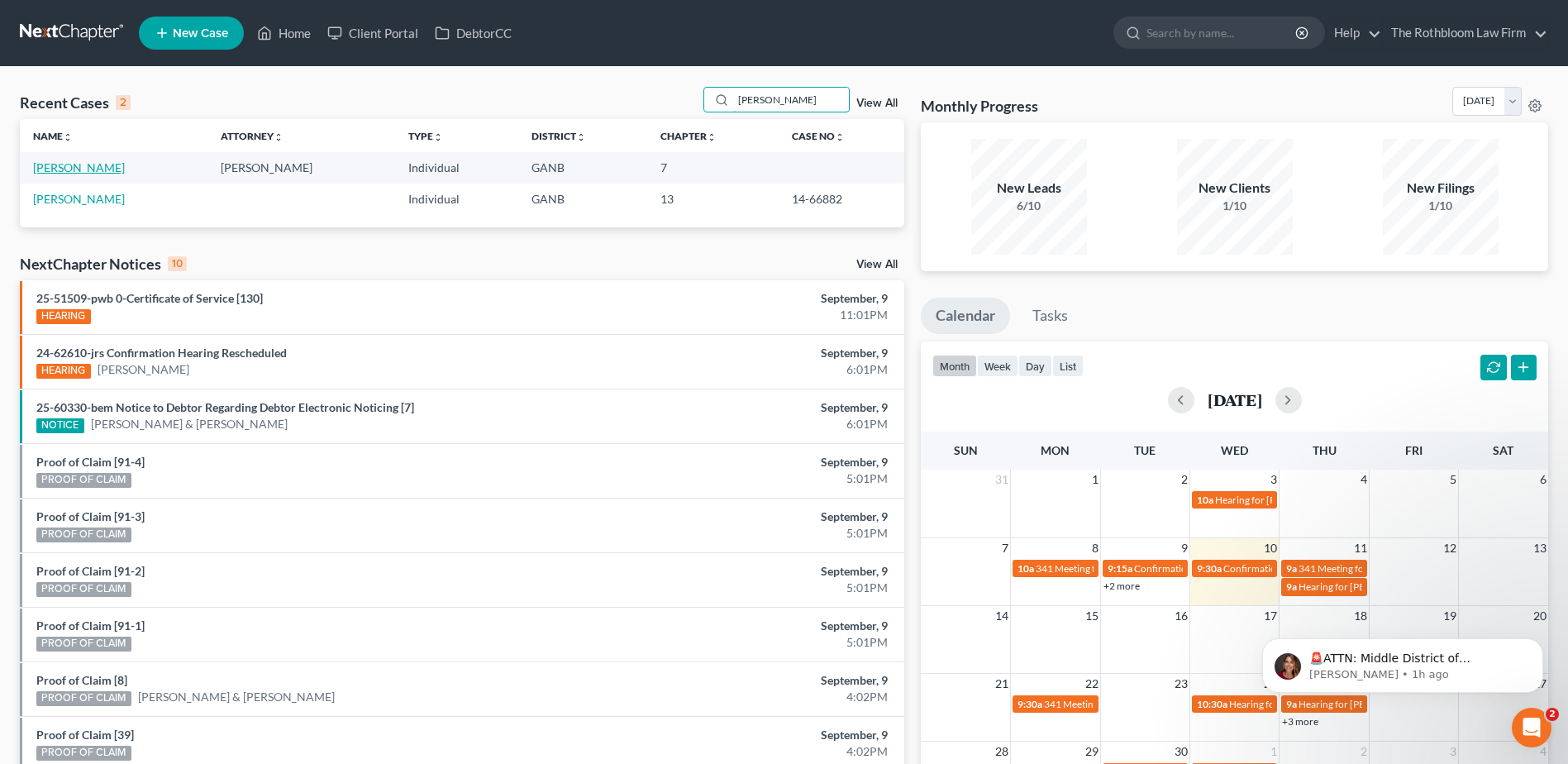
type input "[PERSON_NAME]"
click at [44, 164] on link "[PERSON_NAME]" at bounding box center [78, 167] width 92 height 14
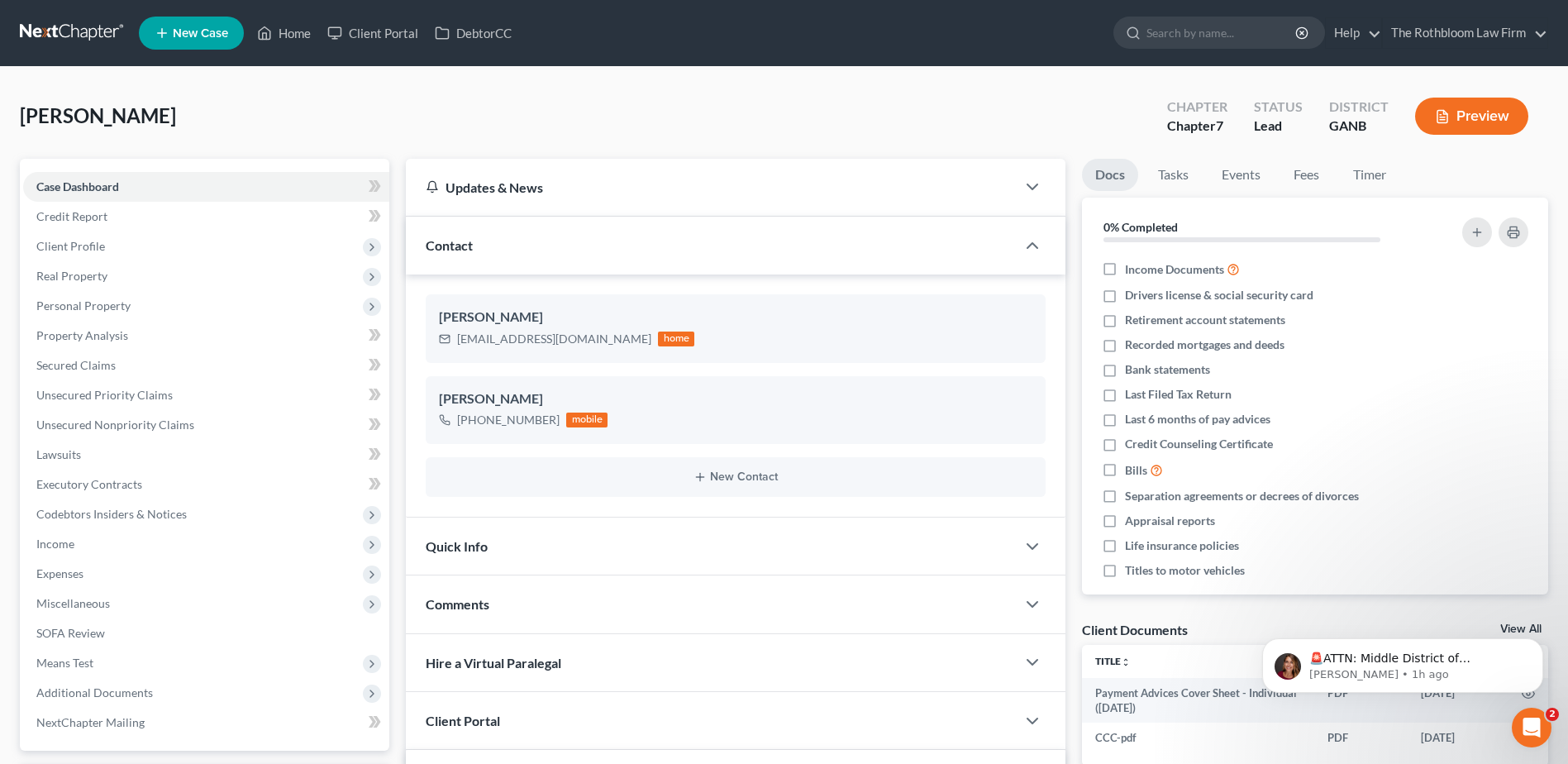
scroll to position [1394, 0]
click at [289, 32] on link "Home" at bounding box center [284, 33] width 71 height 30
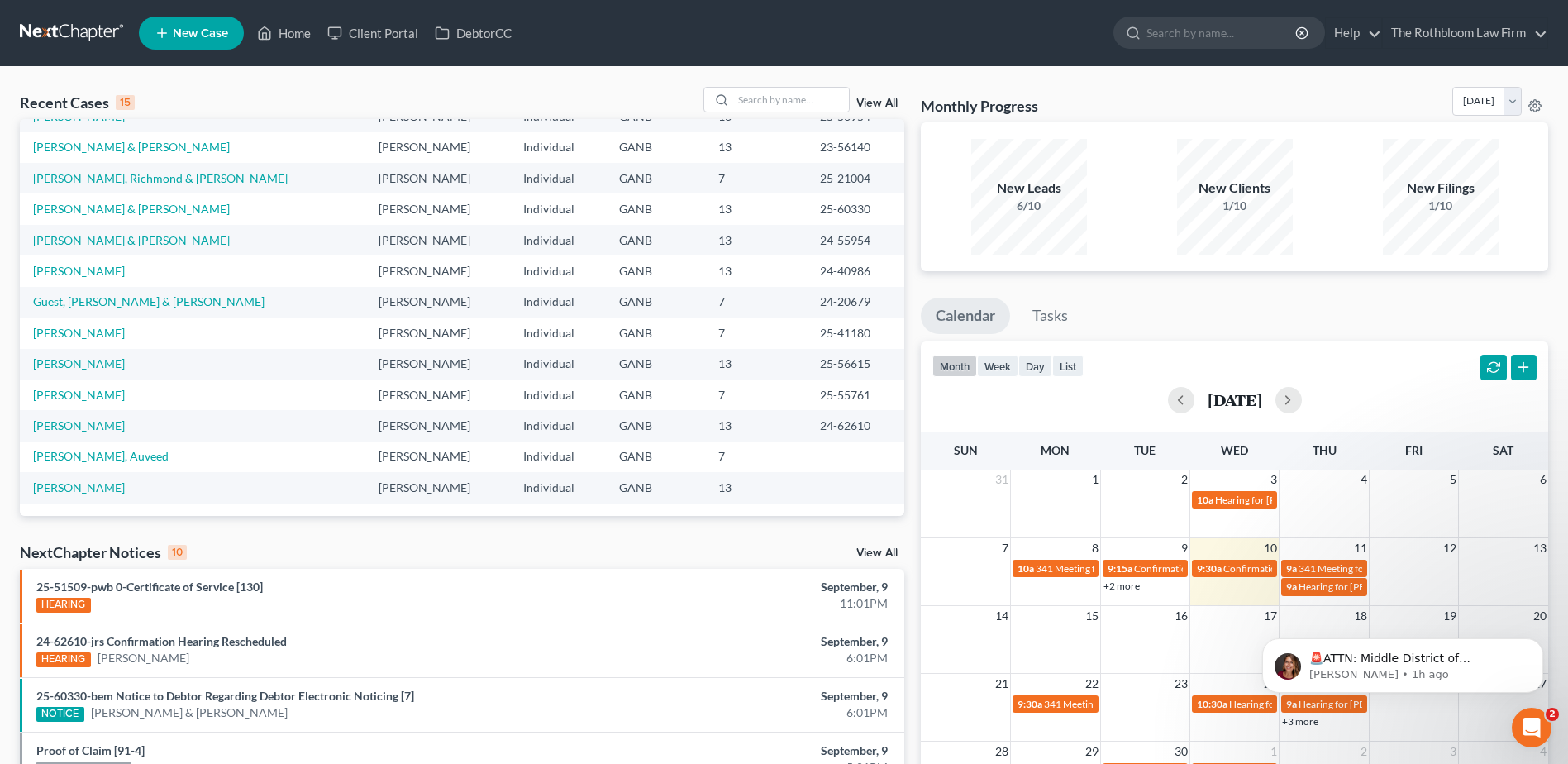
click at [886, 97] on div "View All" at bounding box center [804, 99] width 202 height 26
click at [873, 105] on link "View All" at bounding box center [877, 103] width 42 height 12
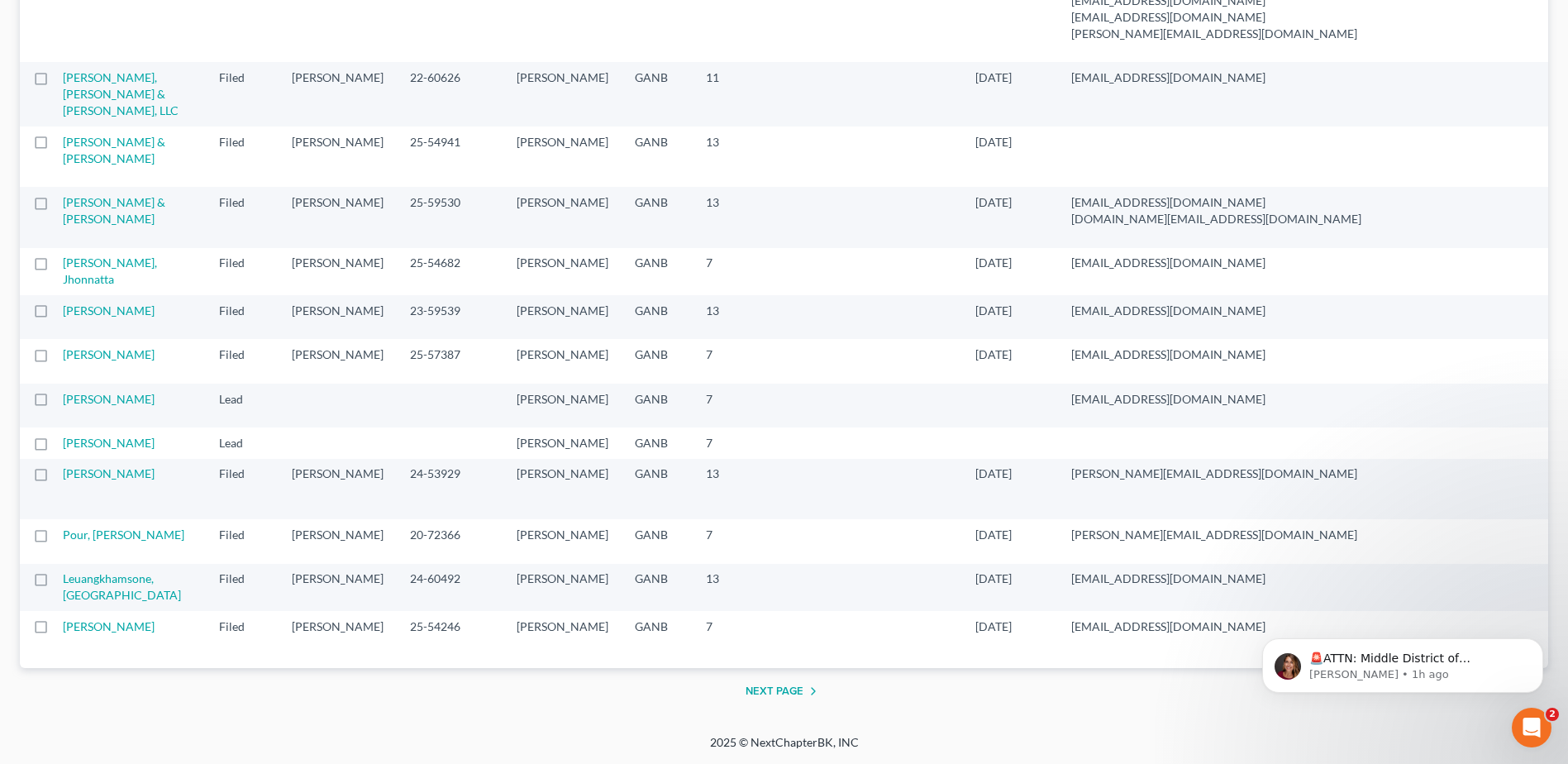
scroll to position [2231, 0]
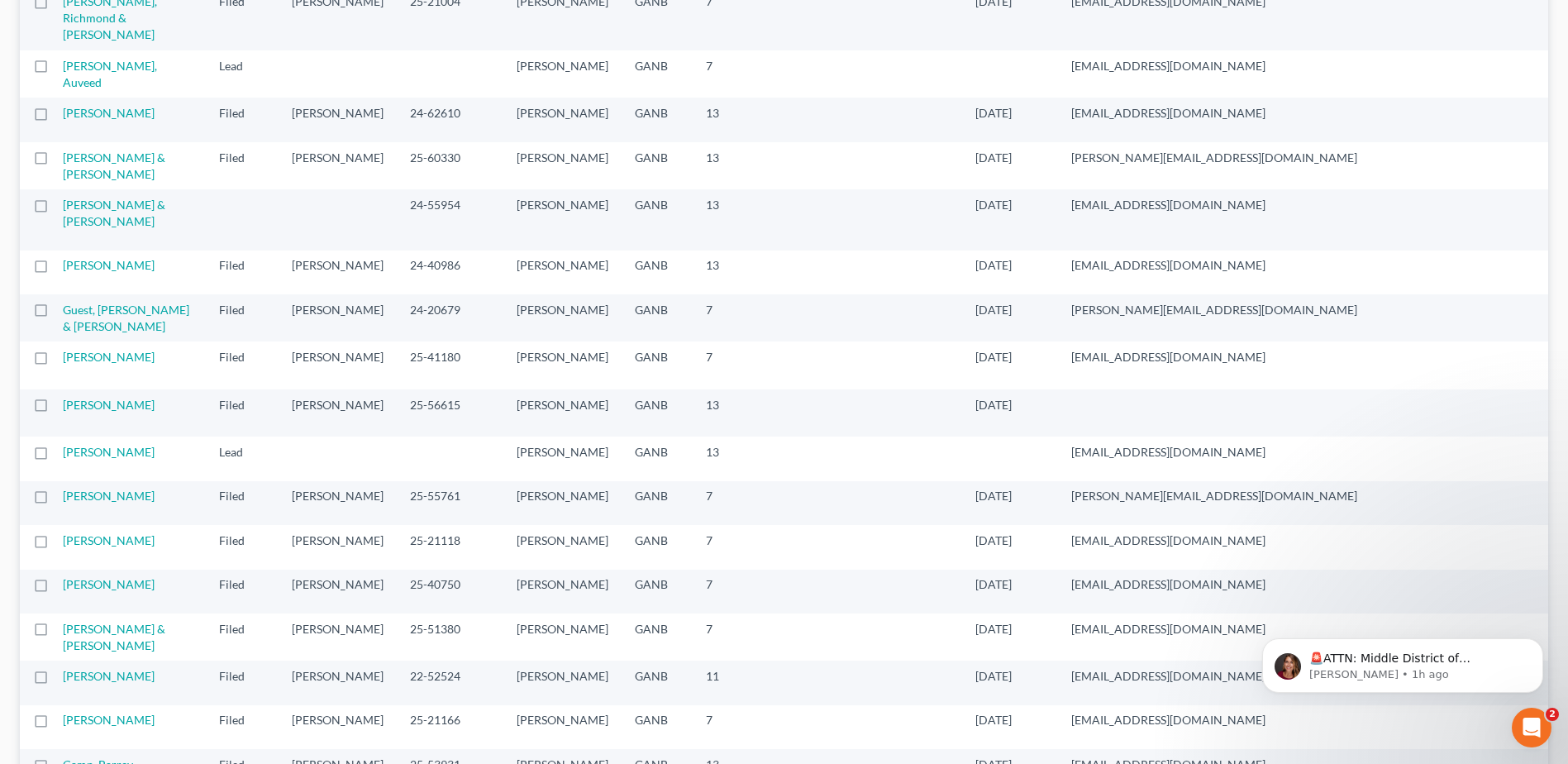
scroll to position [0, 0]
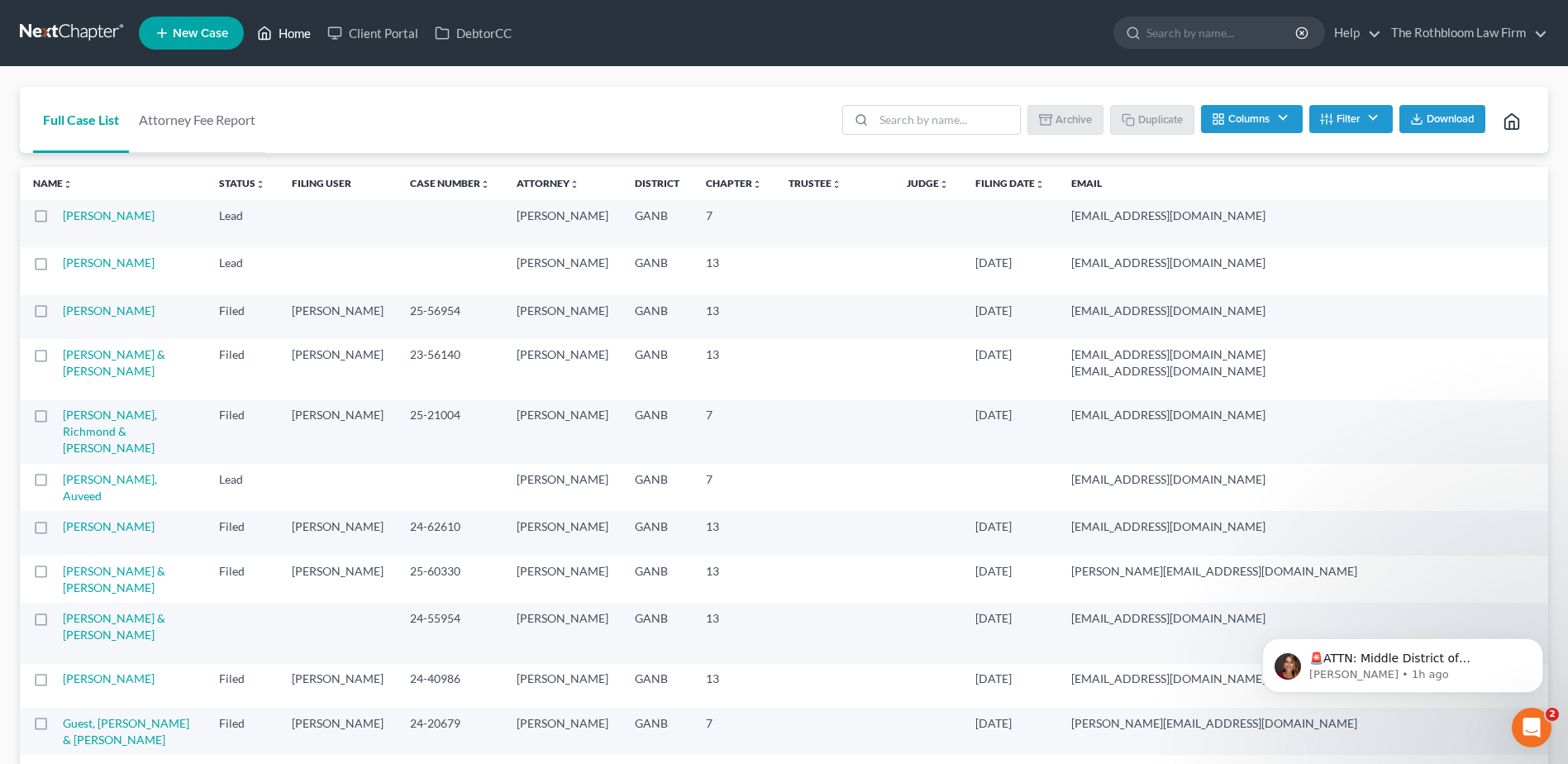
click at [299, 37] on link "Home" at bounding box center [284, 33] width 71 height 30
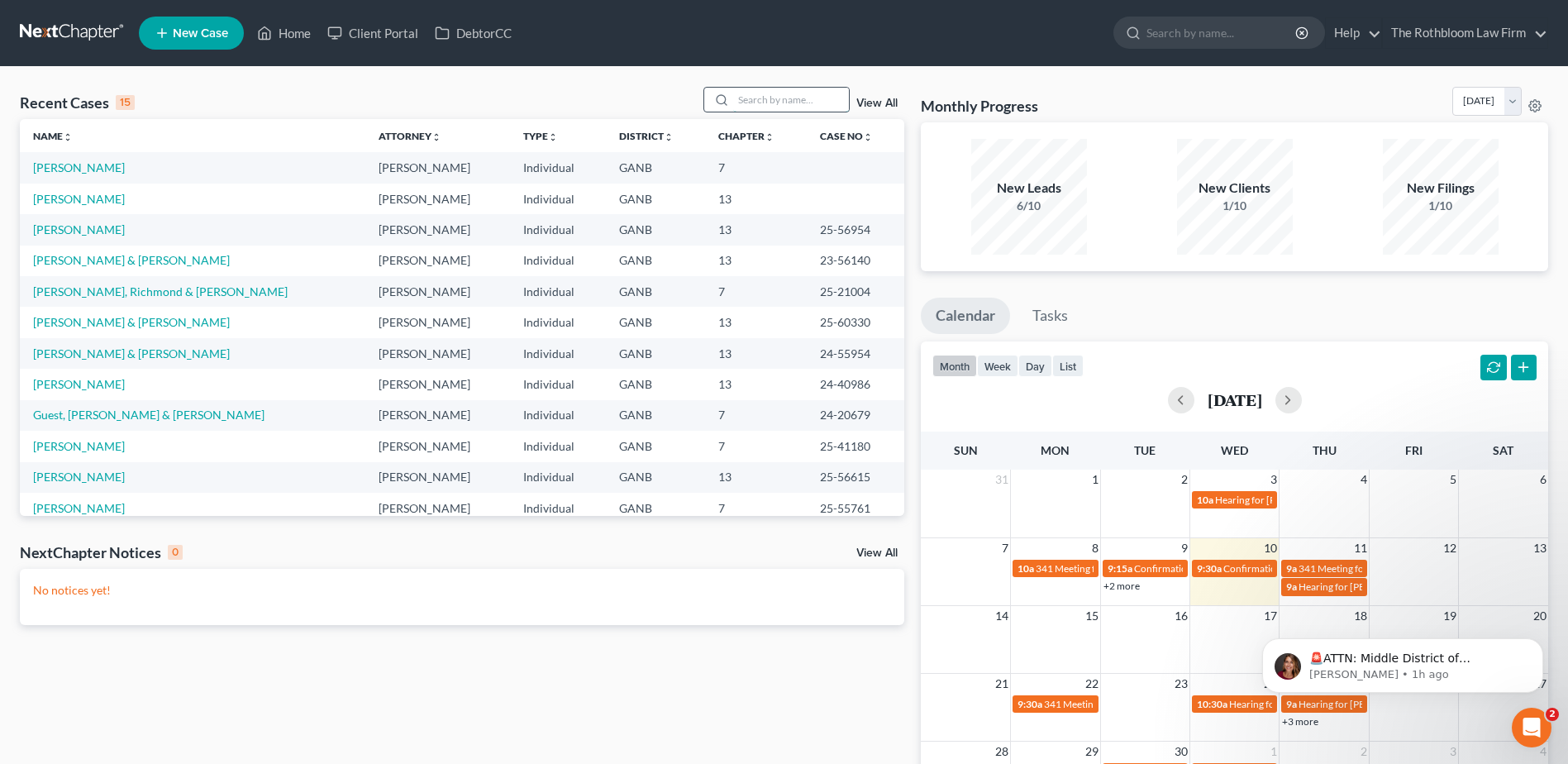
click at [767, 99] on input "search" at bounding box center [791, 99] width 116 height 24
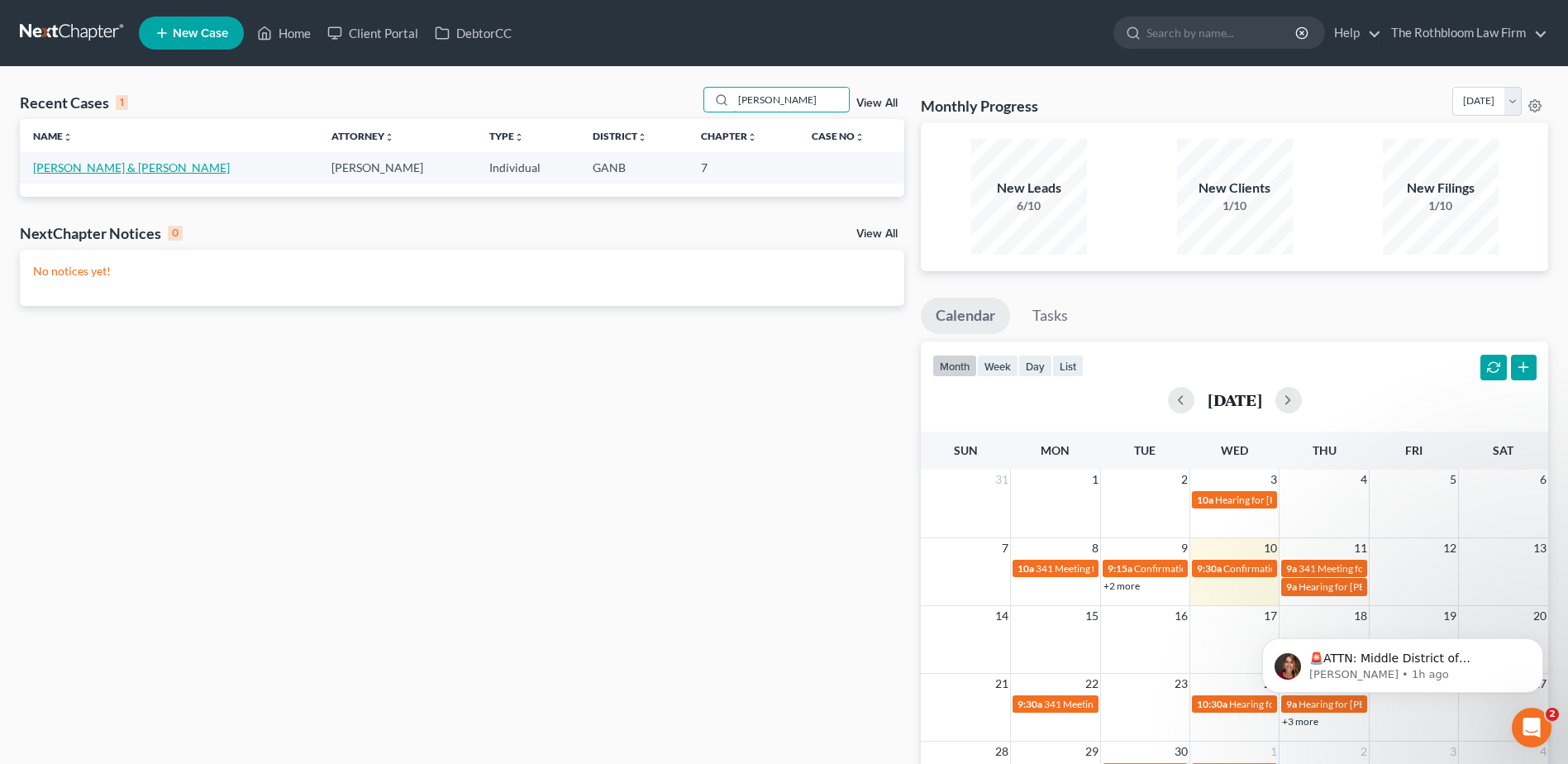
type input "[PERSON_NAME]"
click at [57, 172] on link "[PERSON_NAME] & [PERSON_NAME]" at bounding box center [131, 167] width 197 height 14
